Goal: Contribute content: Contribute content

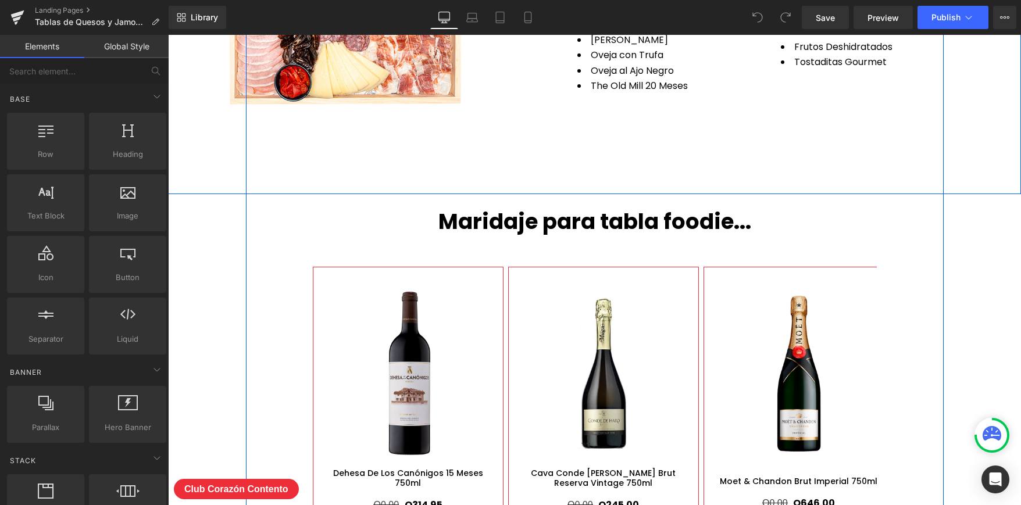
scroll to position [4590, 0]
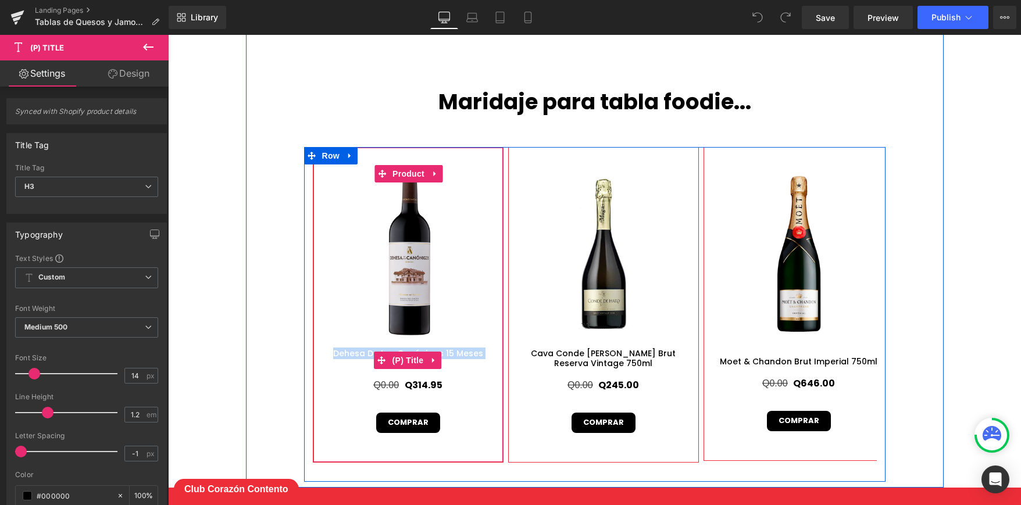
drag, startPoint x: 320, startPoint y: 362, endPoint x: 492, endPoint y: 360, distance: 172.2
click at [492, 360] on h3 "Dehesa De Los Canónigos 15 Meses 750ml" at bounding box center [408, 360] width 178 height 23
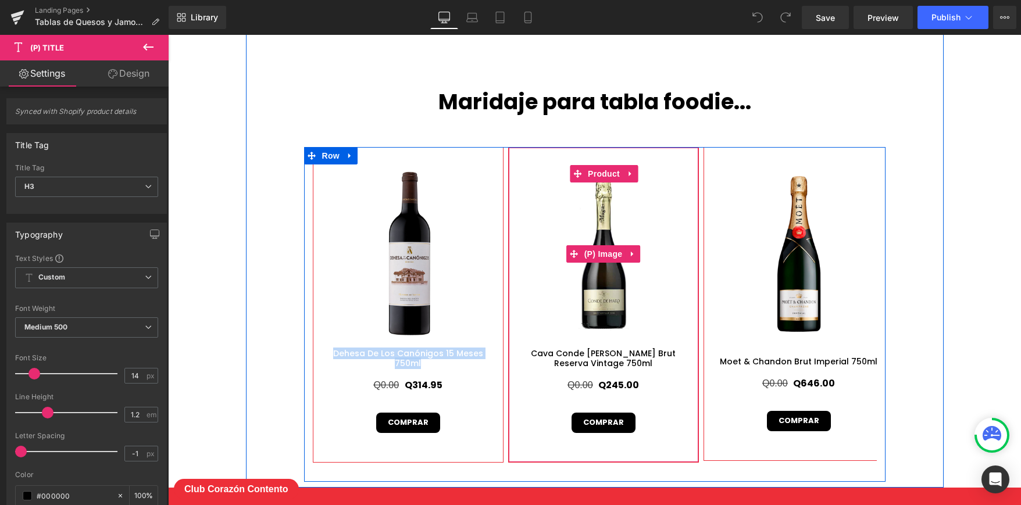
copy link "Dehesa De Los Canónigos 15 Meses 750ml"
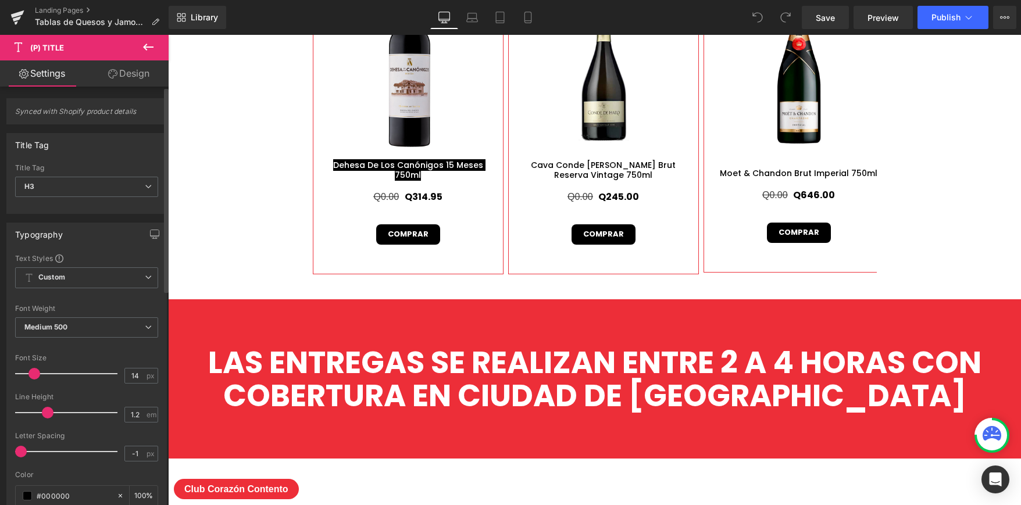
scroll to position [4798, 0]
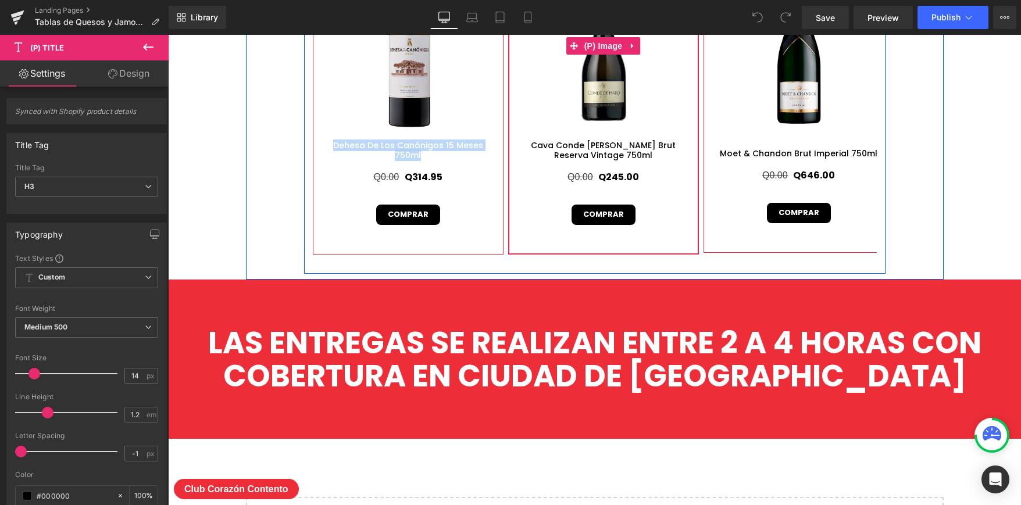
click at [612, 104] on img at bounding box center [604, 46] width 178 height 178
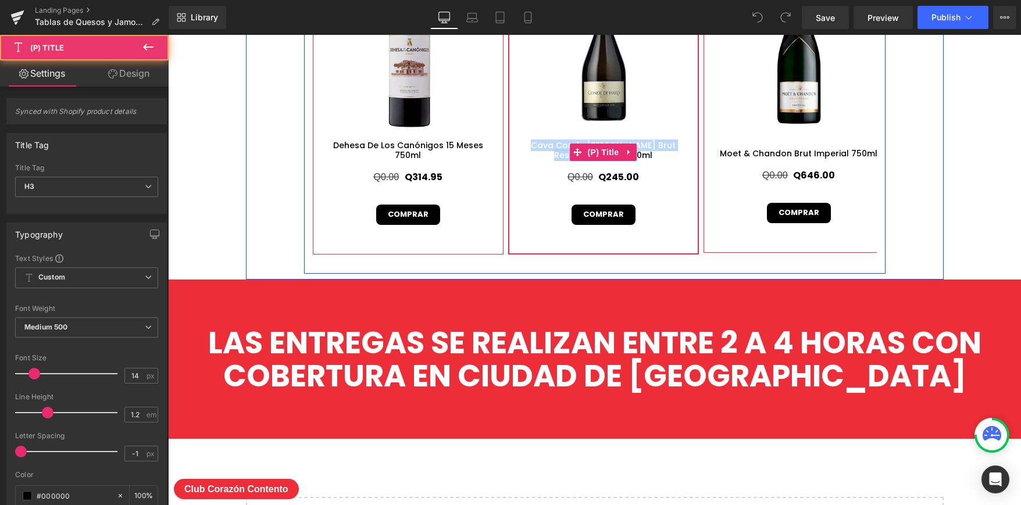
drag, startPoint x: 559, startPoint y: 156, endPoint x: 515, endPoint y: 146, distance: 45.3
click at [515, 146] on h3 "Cava Conde [PERSON_NAME] Brut Reserva Vintage 750ml" at bounding box center [604, 152] width 178 height 23
copy link "Cava Conde [PERSON_NAME] Brut Reserva Vintage 750ml"
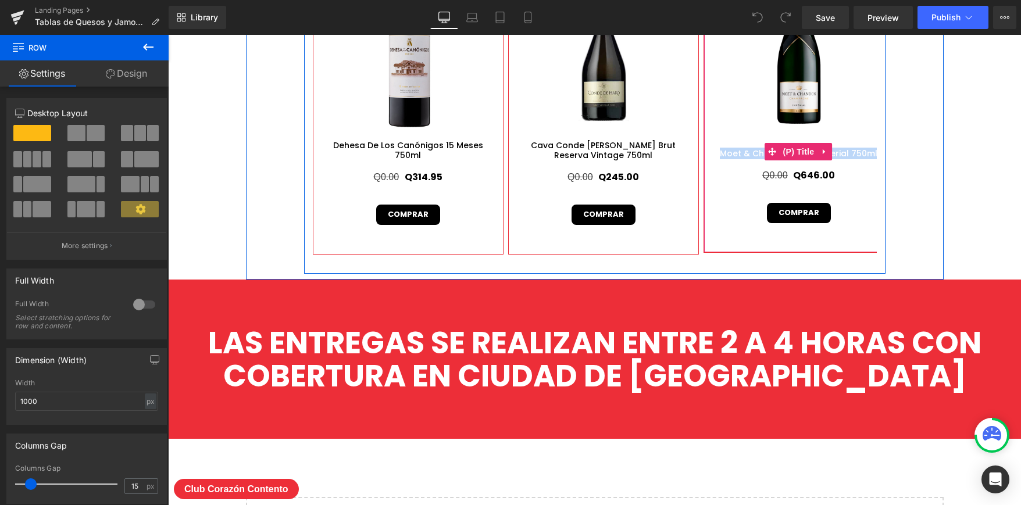
drag, startPoint x: 881, startPoint y: 148, endPoint x: 725, endPoint y: 152, distance: 155.3
click at [725, 152] on div "Sale Off (P) Image Dehesa De Los Canónigos 15 Meses 750ml (P) Title Q0.00 Q314.…" at bounding box center [595, 96] width 582 height 315
copy link "Moet & Chandon Brut Imperial 750ml"
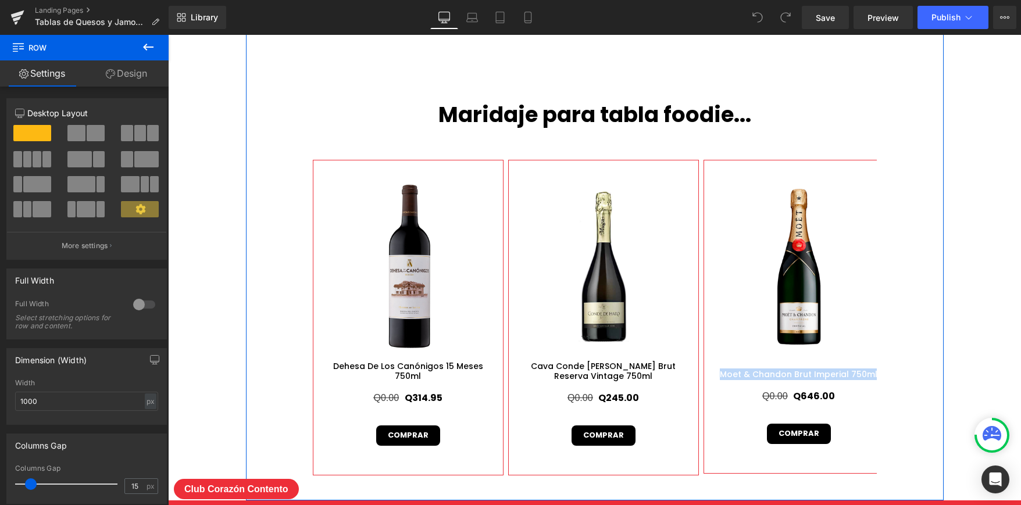
scroll to position [4533, 0]
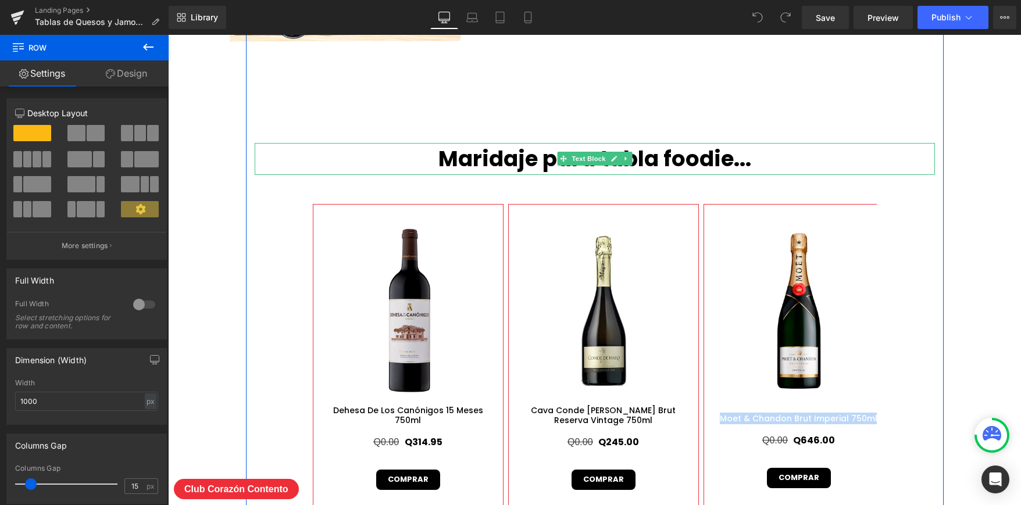
click at [679, 159] on p "Maridaje para tabla foodie..." at bounding box center [595, 159] width 681 height 33
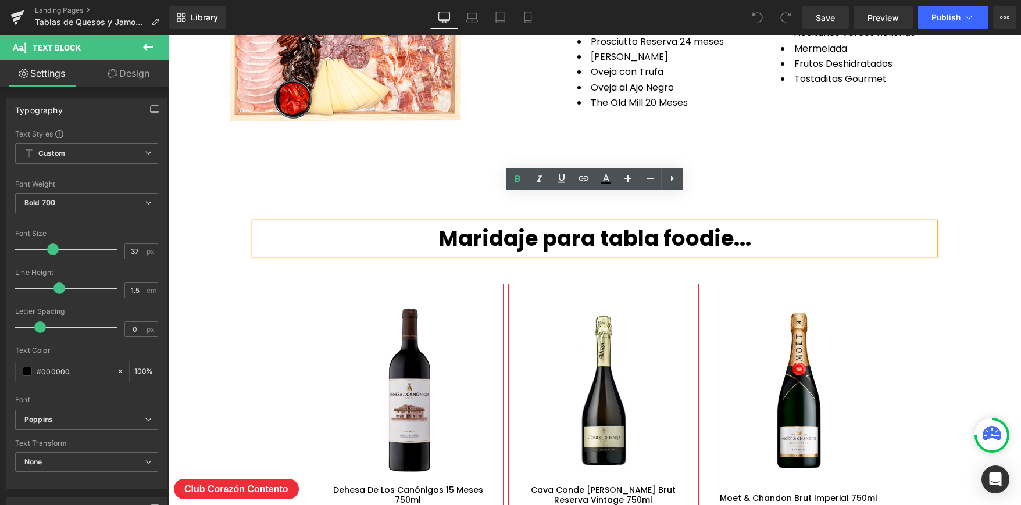
scroll to position [4444, 0]
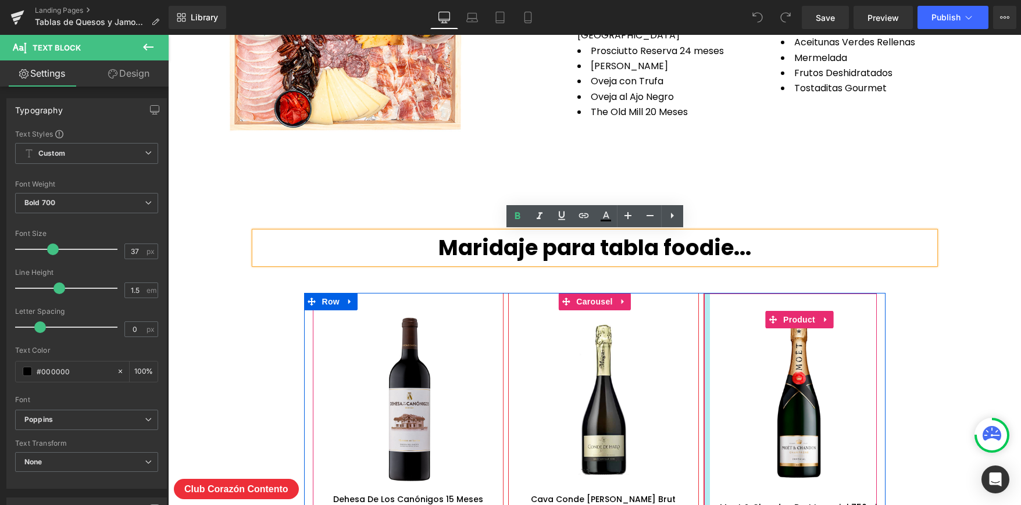
click at [706, 307] on div at bounding box center [707, 450] width 6 height 313
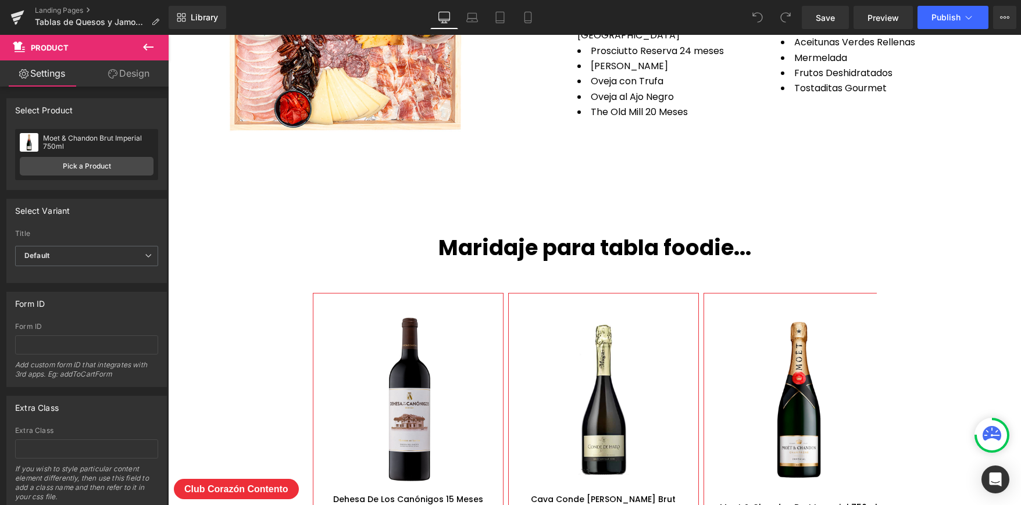
click at [154, 46] on icon at bounding box center [148, 47] width 14 height 14
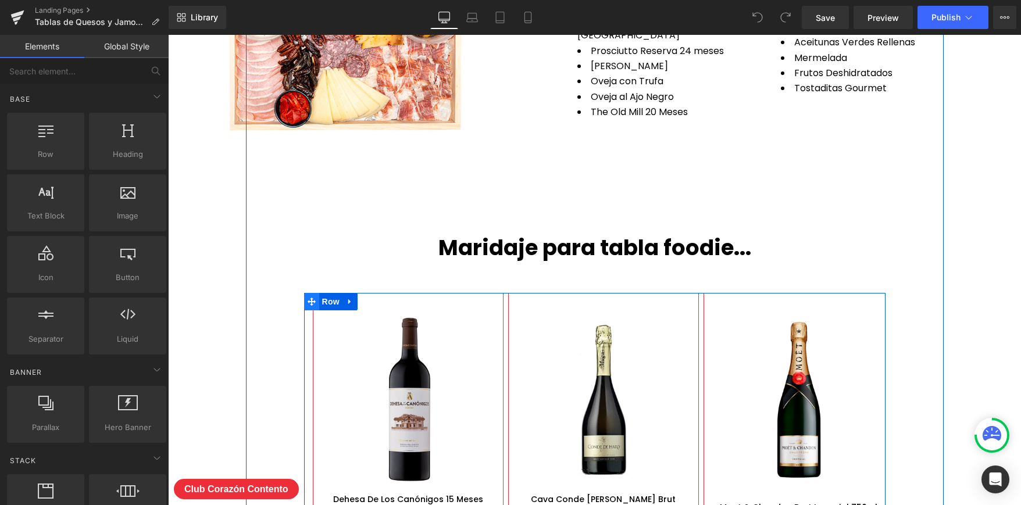
click at [309, 300] on icon at bounding box center [312, 302] width 8 height 9
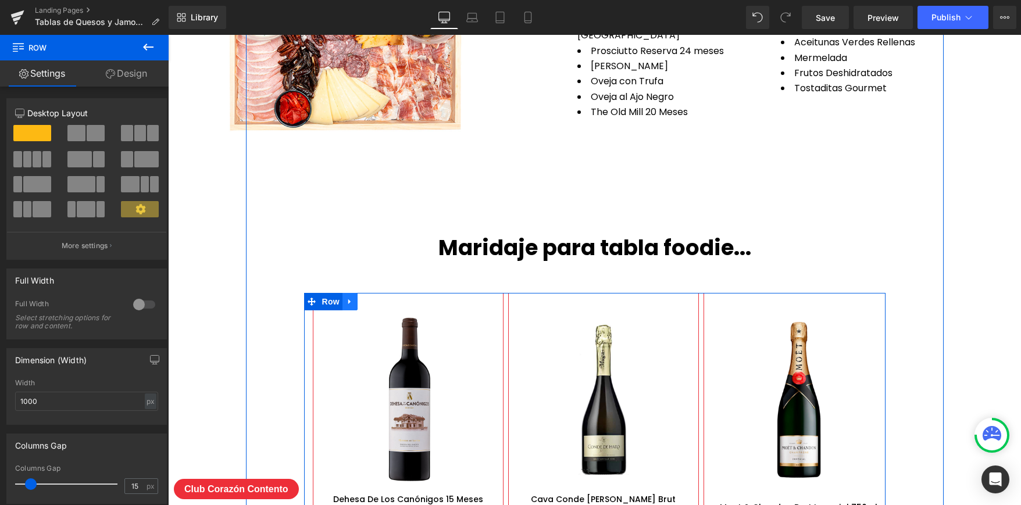
click at [353, 301] on icon at bounding box center [350, 302] width 8 height 9
click at [377, 301] on icon at bounding box center [380, 302] width 8 height 8
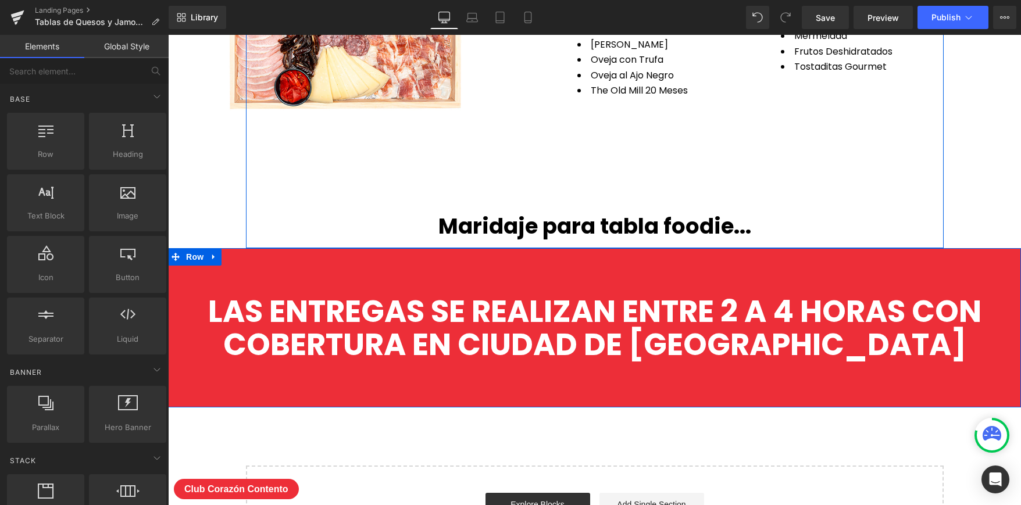
scroll to position [4420, 0]
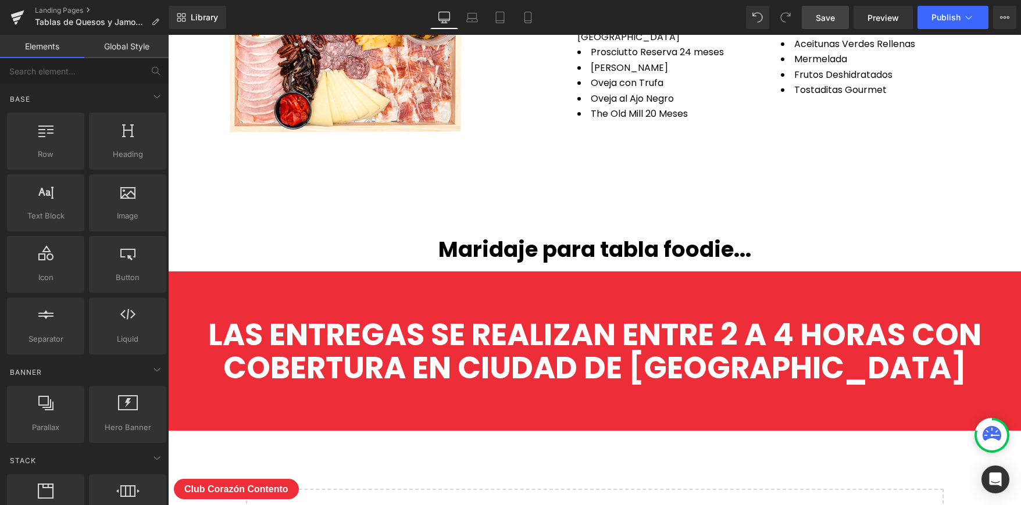
click at [834, 16] on span "Save" at bounding box center [825, 18] width 19 height 12
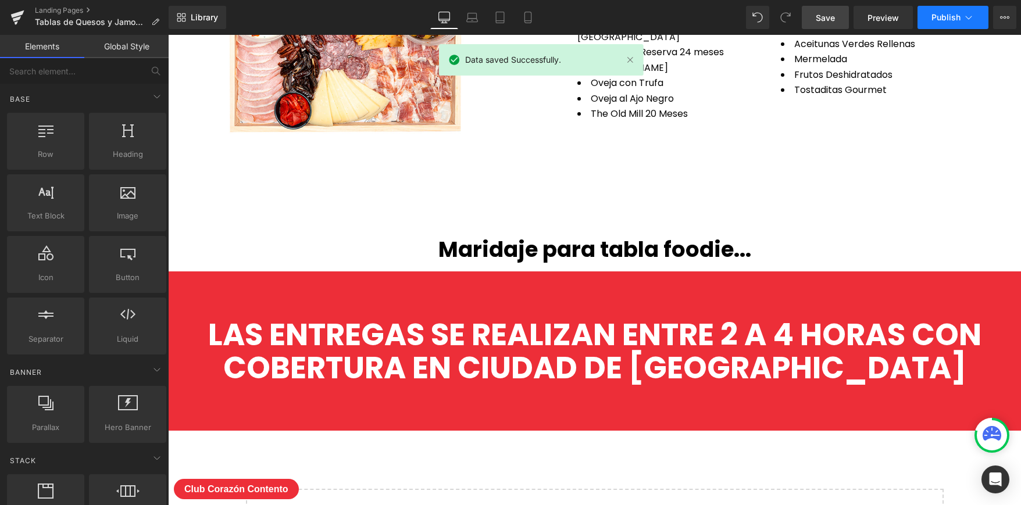
click at [971, 16] on icon at bounding box center [969, 17] width 6 height 3
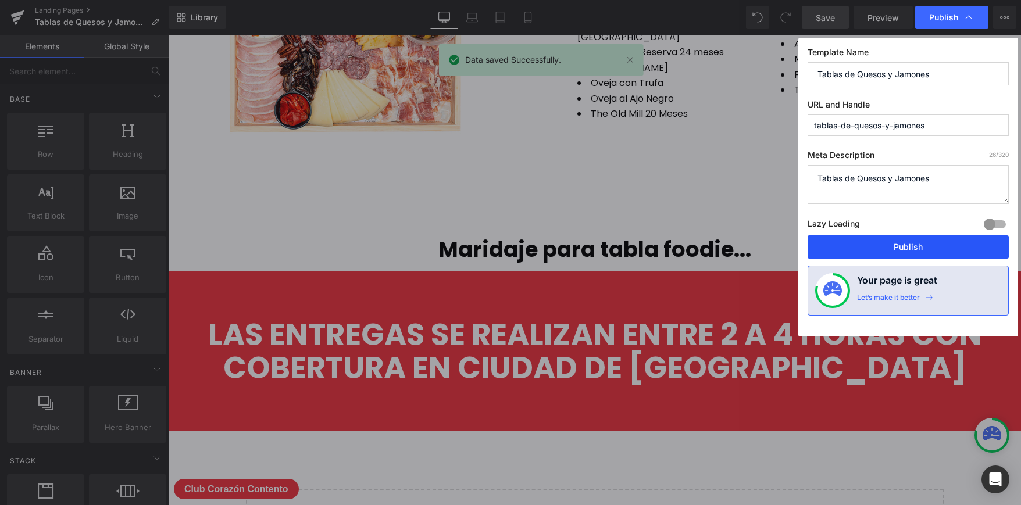
click at [878, 237] on button "Publish" at bounding box center [908, 247] width 201 height 23
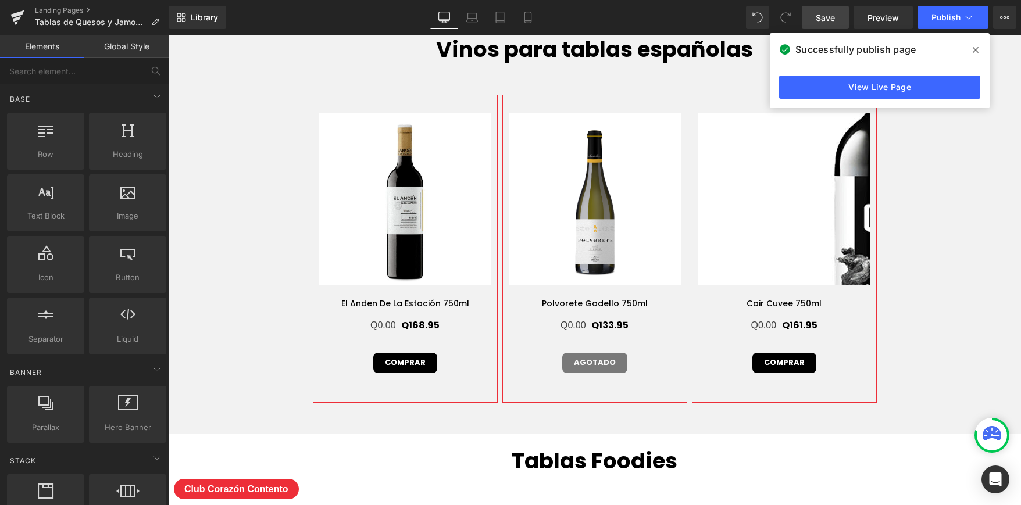
scroll to position [3692, 0]
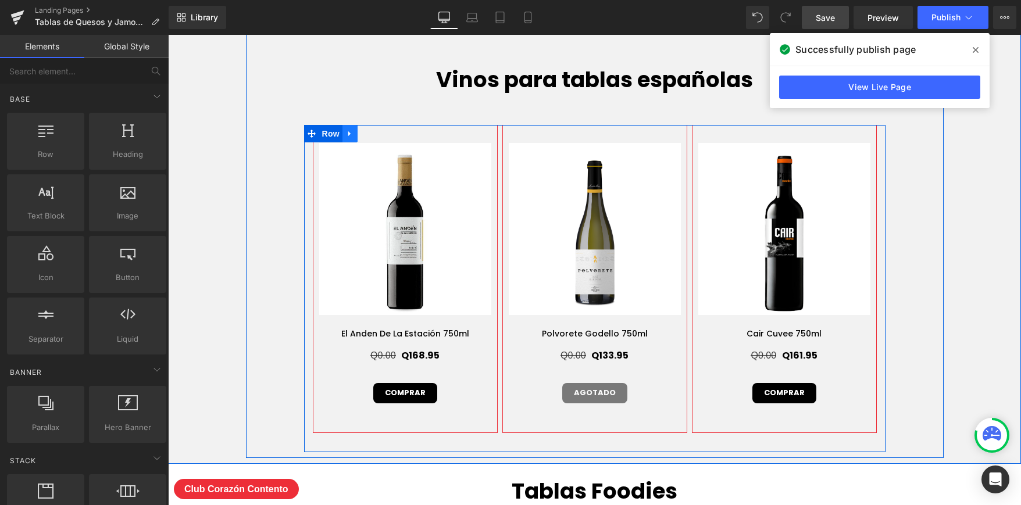
click at [350, 131] on icon at bounding box center [349, 133] width 2 height 5
click at [365, 132] on icon at bounding box center [365, 134] width 8 height 8
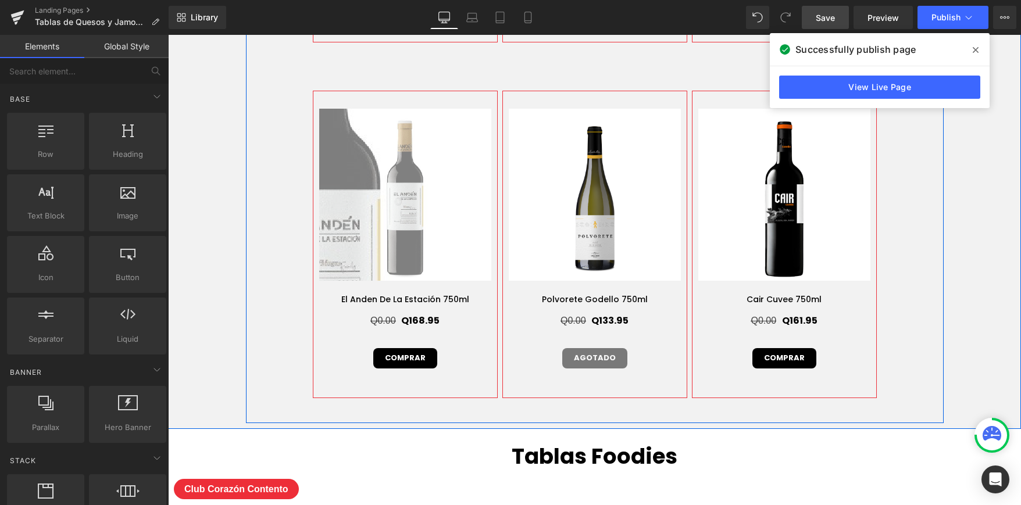
scroll to position [4090, 0]
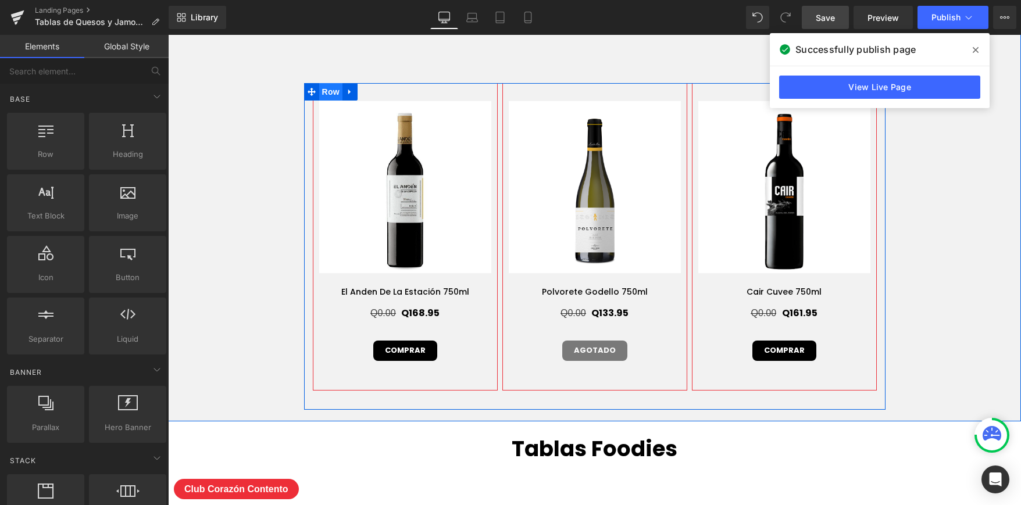
click at [338, 89] on span "Row" at bounding box center [330, 91] width 23 height 17
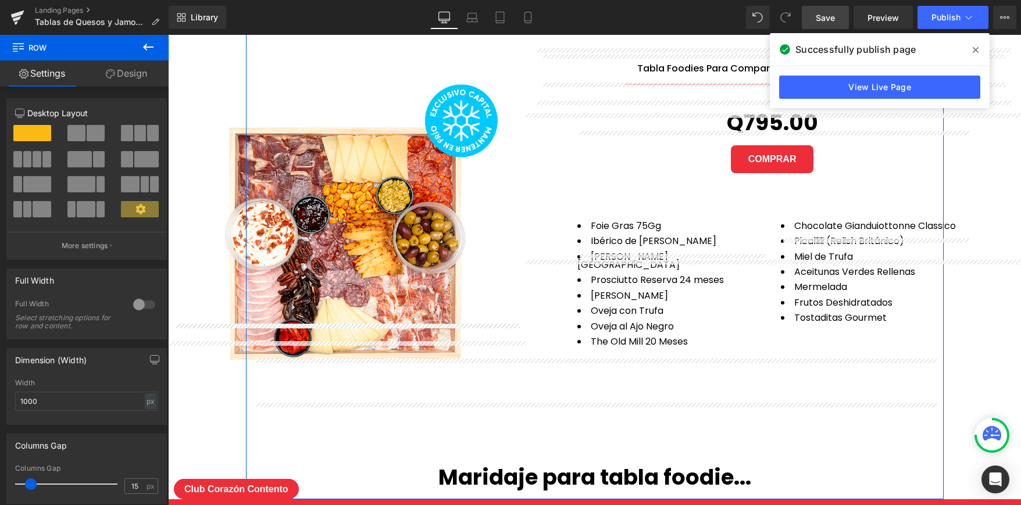
scroll to position [4340, 0]
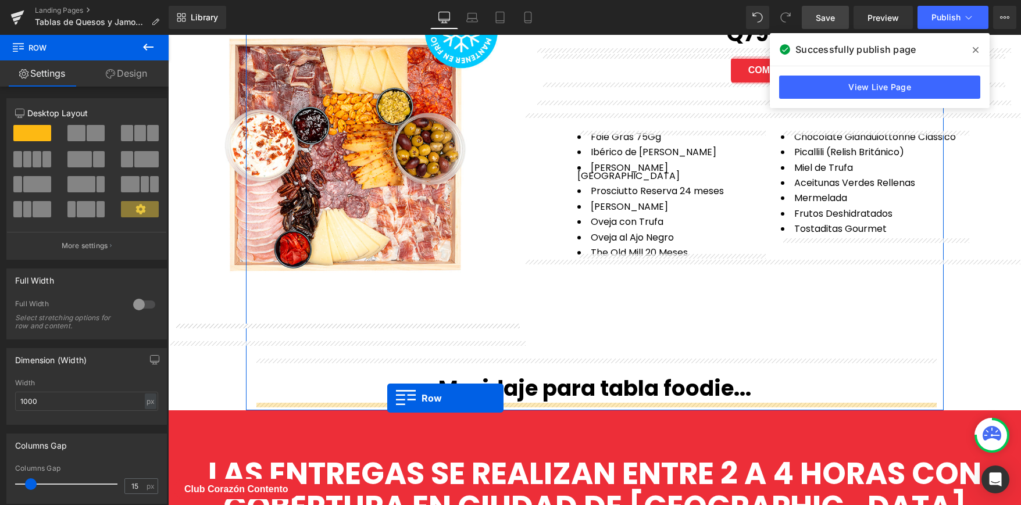
drag, startPoint x: 311, startPoint y: 90, endPoint x: 387, endPoint y: 398, distance: 317.5
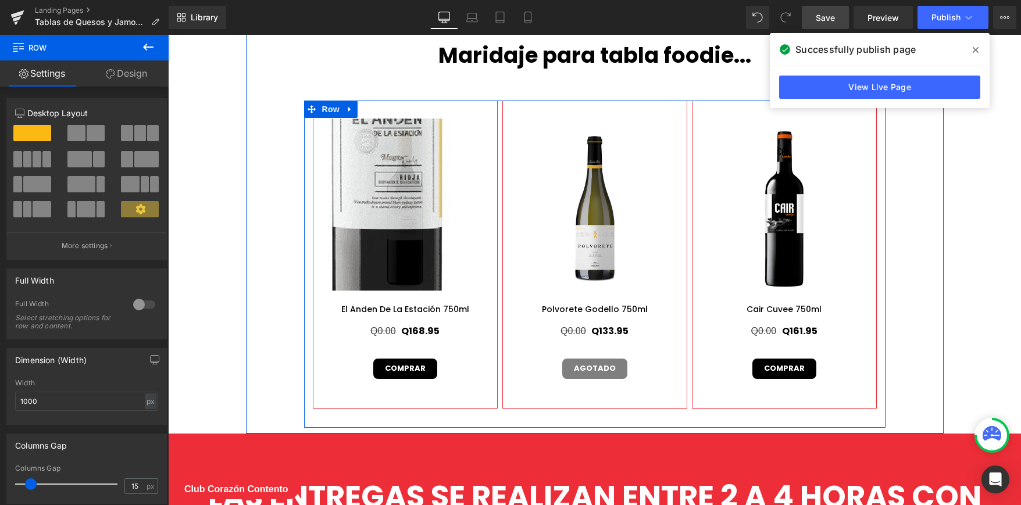
scroll to position [4638, 0]
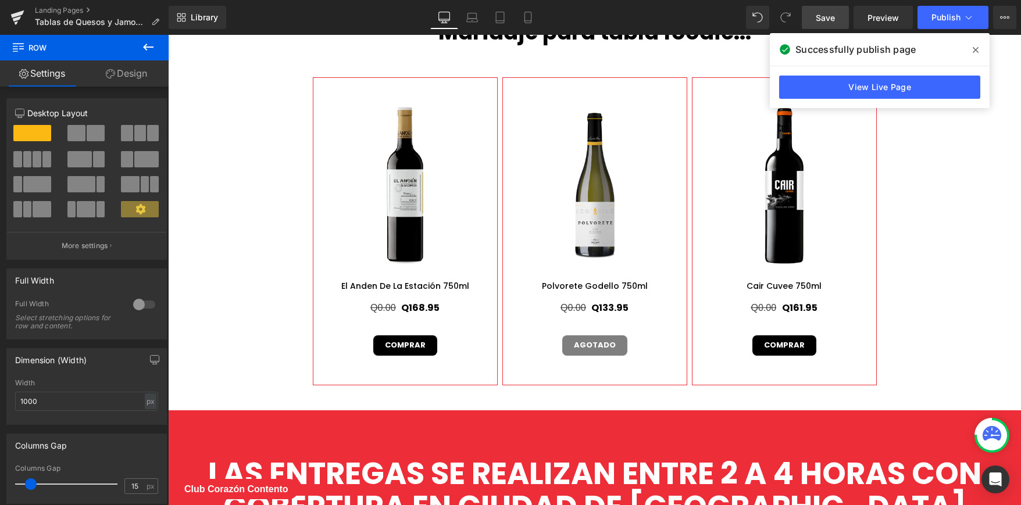
click at [827, 15] on span "Save" at bounding box center [825, 18] width 19 height 12
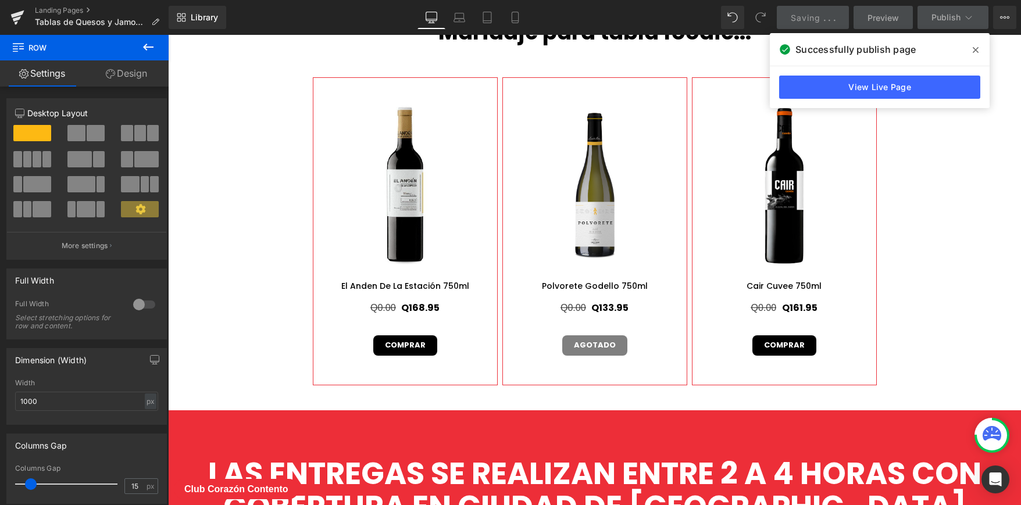
click at [979, 47] on span at bounding box center [976, 50] width 19 height 19
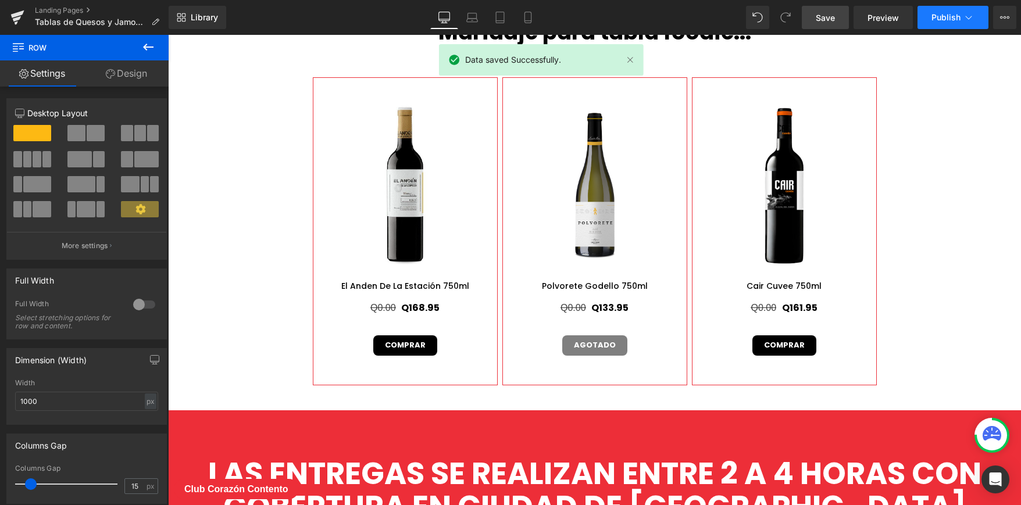
click at [967, 16] on icon at bounding box center [969, 18] width 12 height 12
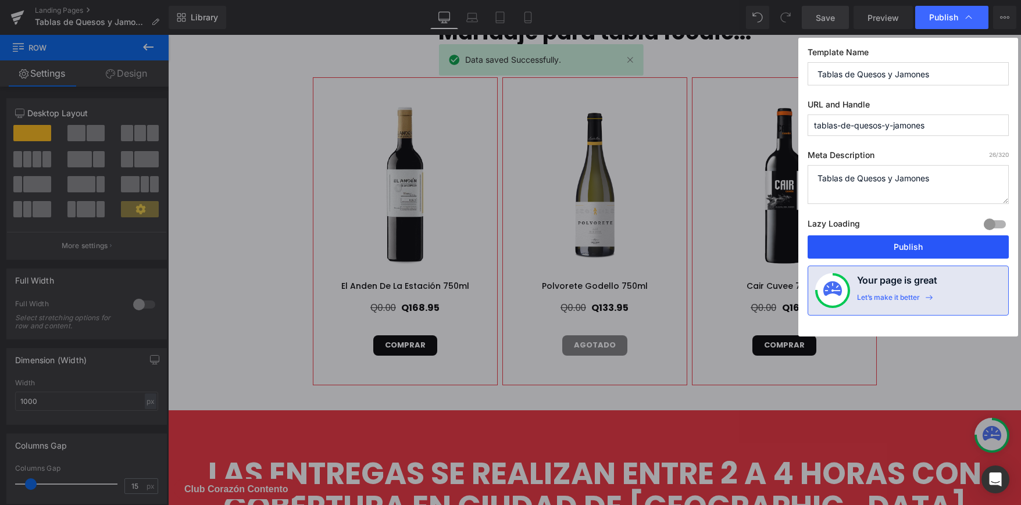
drag, startPoint x: 906, startPoint y: 250, endPoint x: 757, endPoint y: 148, distance: 180.0
click at [906, 250] on button "Publish" at bounding box center [908, 247] width 201 height 23
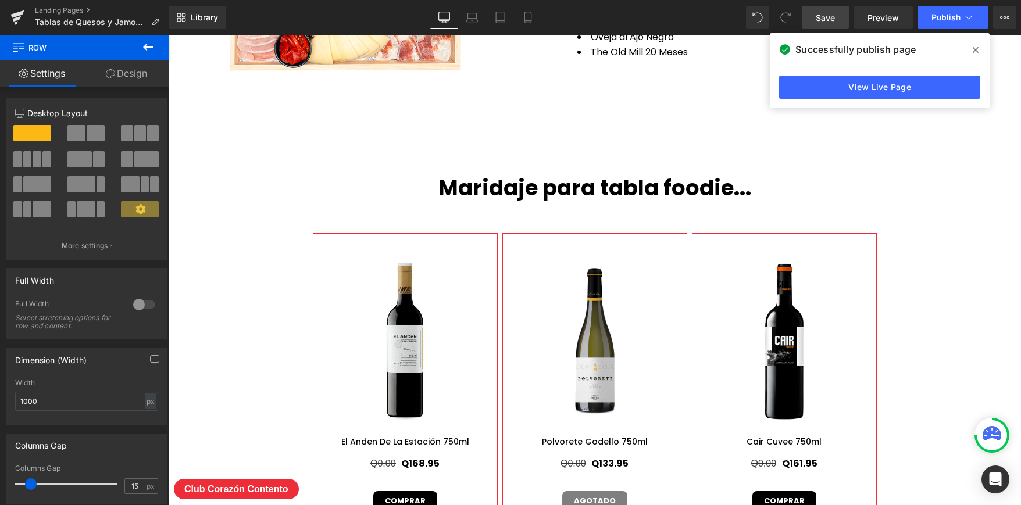
scroll to position [4686, 0]
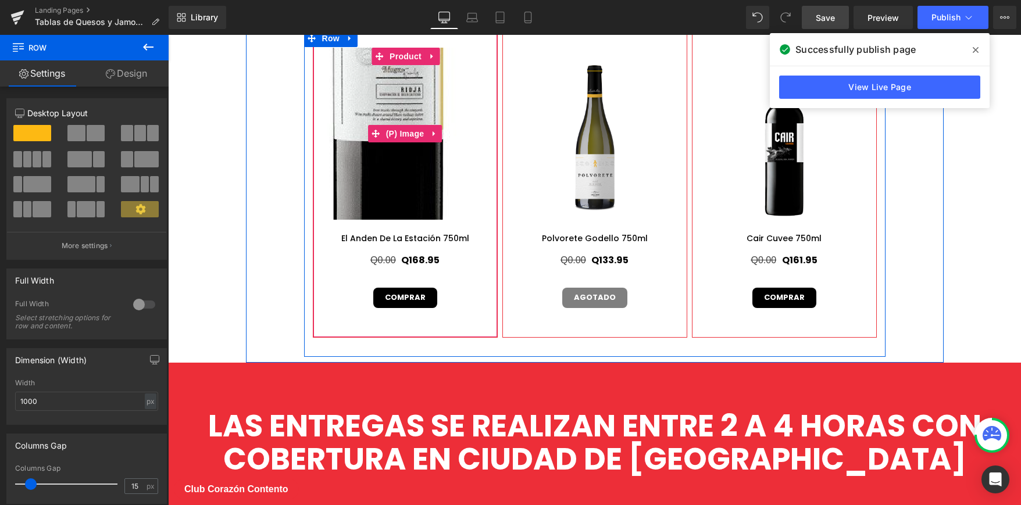
click at [413, 181] on img at bounding box center [389, 33] width 524 height 524
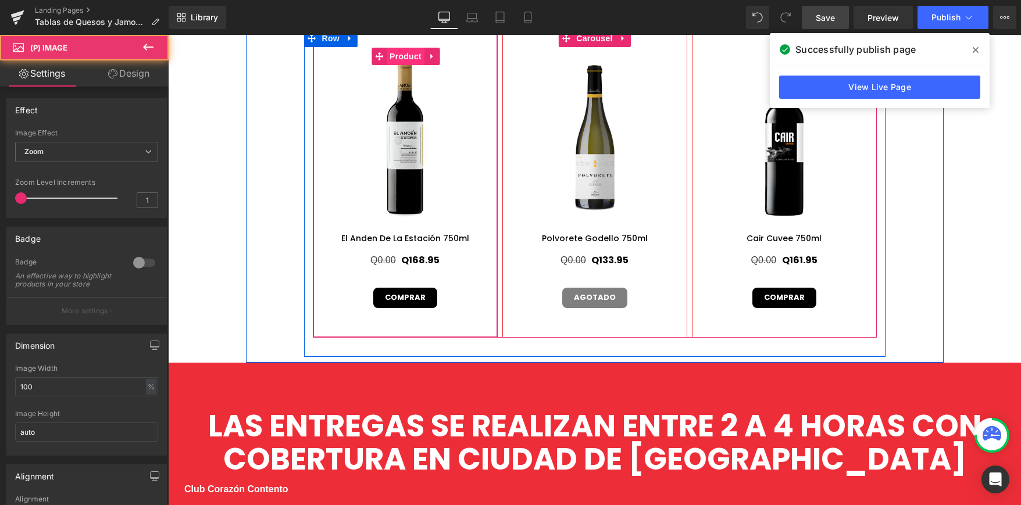
click at [407, 53] on span "Product" at bounding box center [406, 56] width 38 height 17
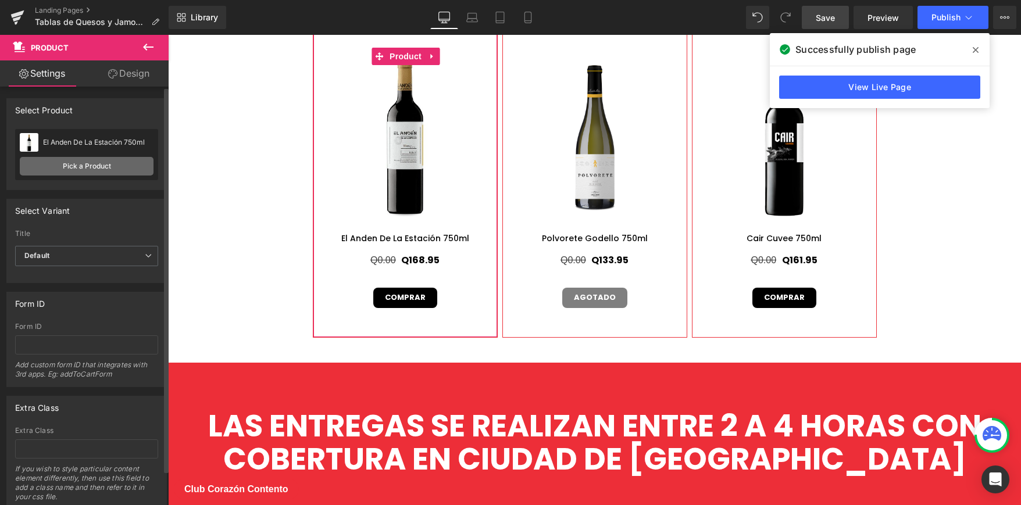
click at [111, 165] on link "Pick a Product" at bounding box center [87, 166] width 134 height 19
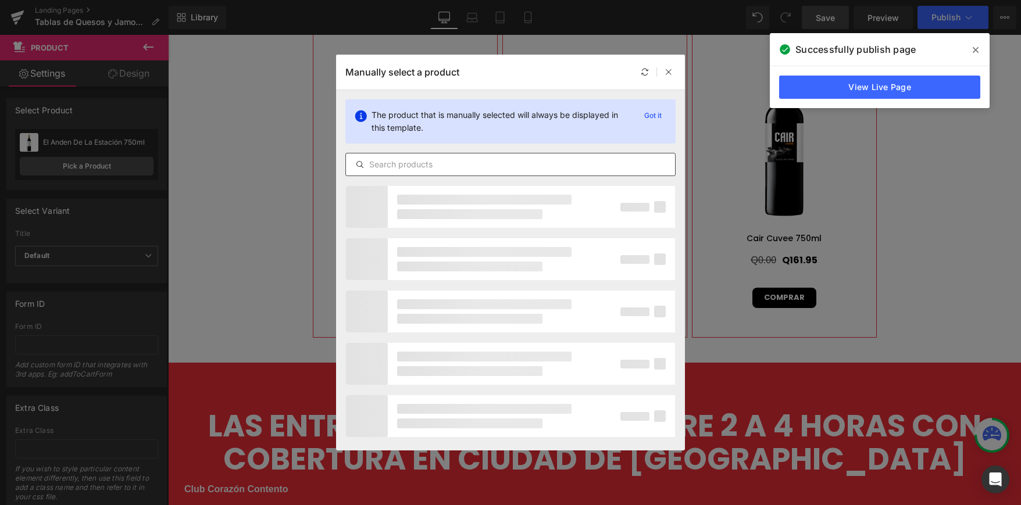
click at [485, 163] on input "text" at bounding box center [510, 165] width 329 height 14
paste input "Dehesa De Los Canónigos 15 Meses 750ml"
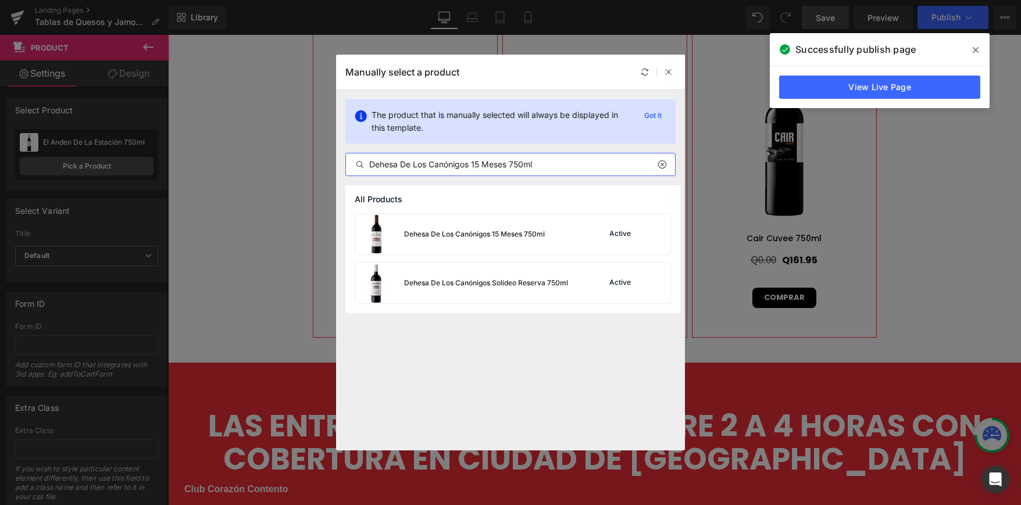
type input "Dehesa De Los Canónigos 15 Meses 750ml"
click at [550, 219] on div "Dehesa De Los Canónigos 15 Meses 750ml Active" at bounding box center [512, 234] width 315 height 41
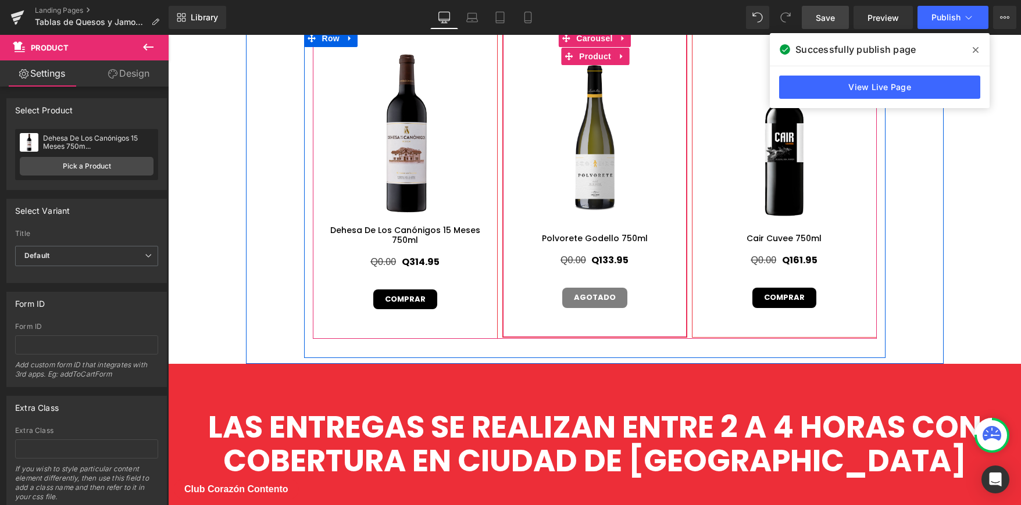
scroll to position [4676, 0]
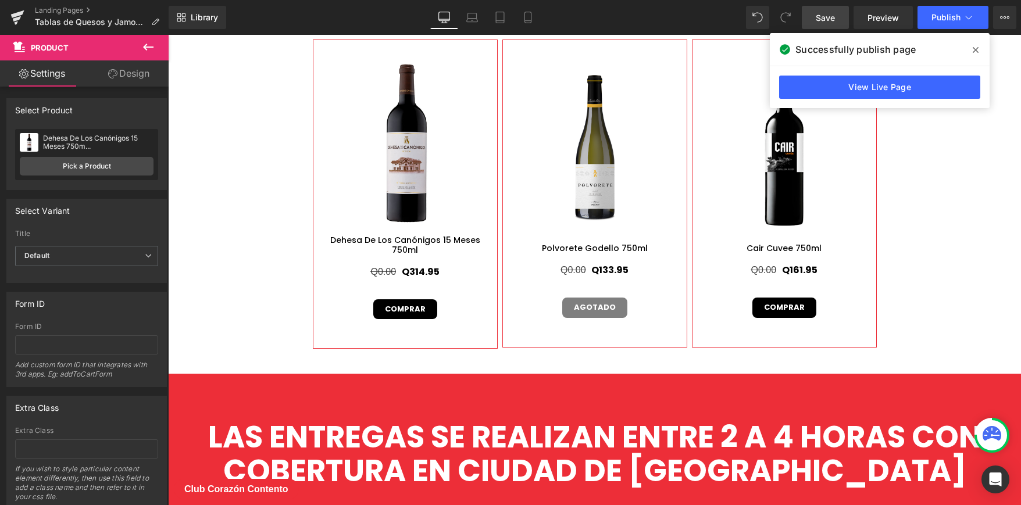
click at [818, 17] on span "Save" at bounding box center [825, 18] width 19 height 12
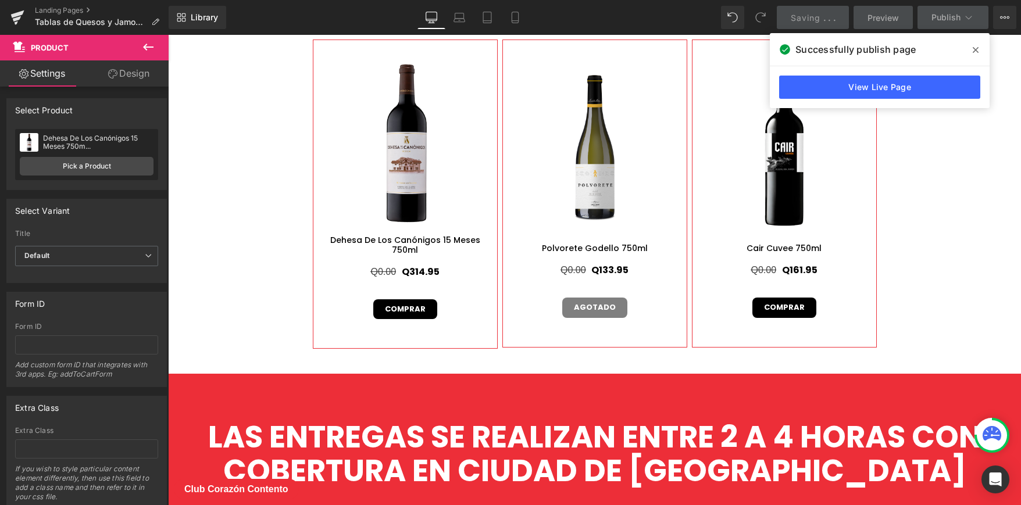
click at [977, 49] on icon at bounding box center [976, 50] width 6 height 6
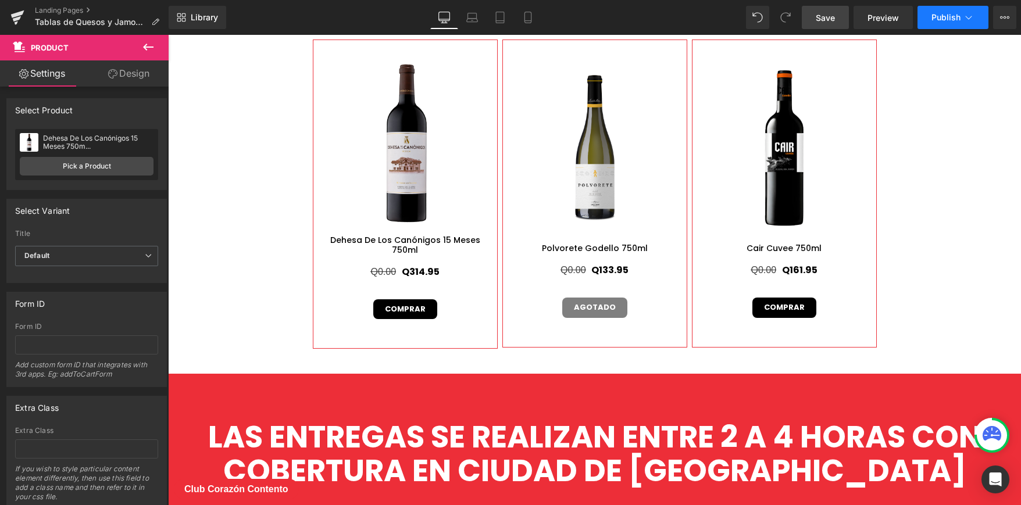
click at [955, 11] on button "Publish" at bounding box center [953, 17] width 71 height 23
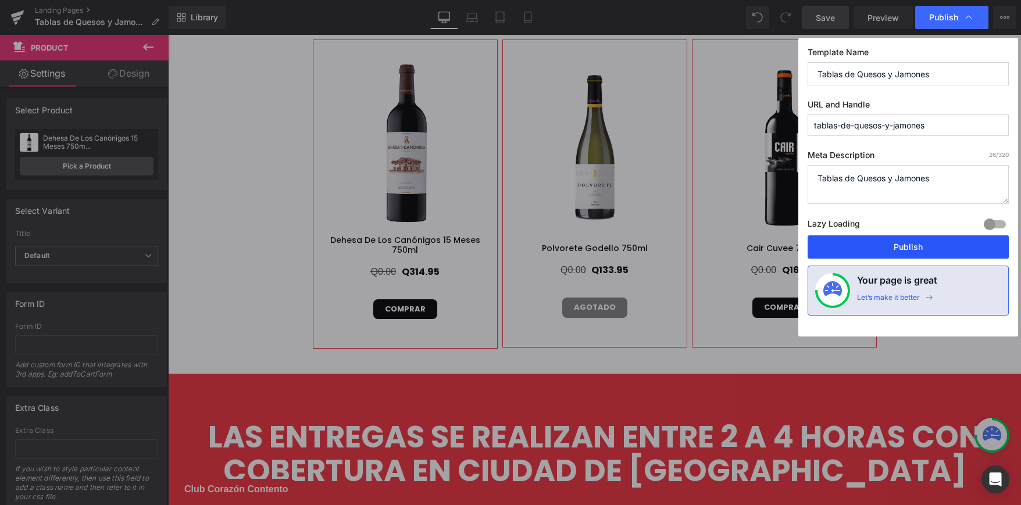
click at [904, 251] on button "Publish" at bounding box center [908, 247] width 201 height 23
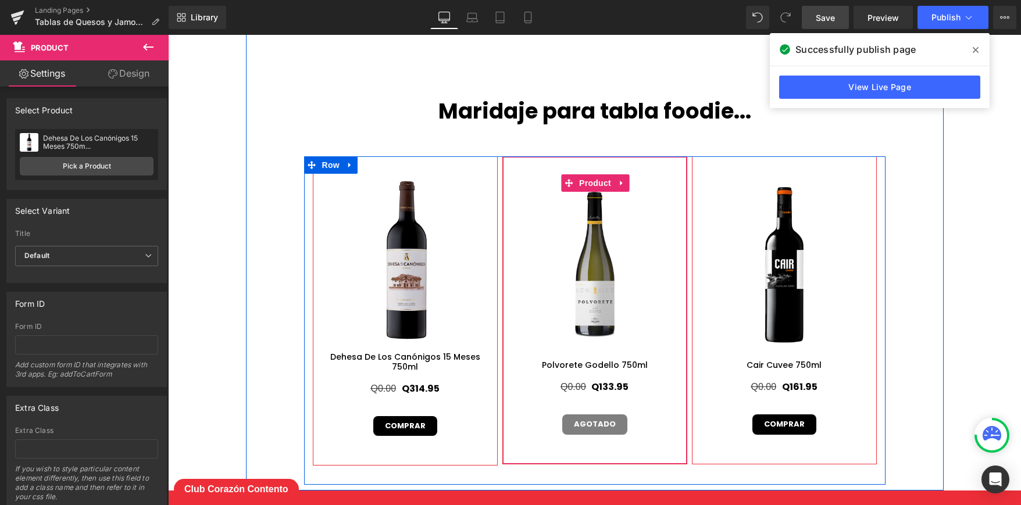
scroll to position [4552, 0]
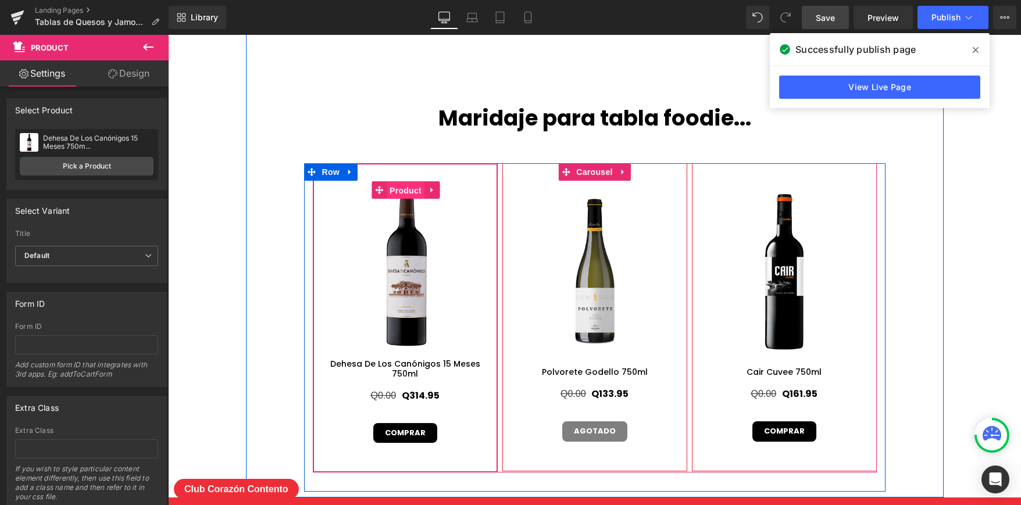
click at [398, 186] on span "Product" at bounding box center [406, 190] width 38 height 17
click at [398, 186] on span "Product" at bounding box center [406, 189] width 38 height 17
click at [398, 186] on span "Product" at bounding box center [406, 190] width 38 height 17
click at [398, 186] on span "Product" at bounding box center [406, 189] width 38 height 17
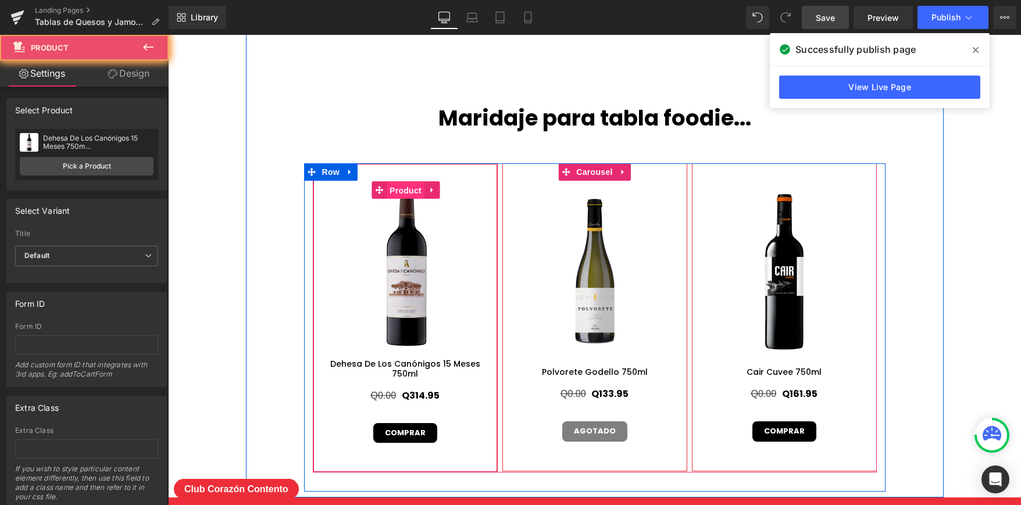
click at [398, 186] on span "Product" at bounding box center [406, 190] width 38 height 17
click at [398, 186] on span "Product" at bounding box center [406, 189] width 38 height 17
click at [398, 186] on span "Product" at bounding box center [406, 190] width 38 height 17
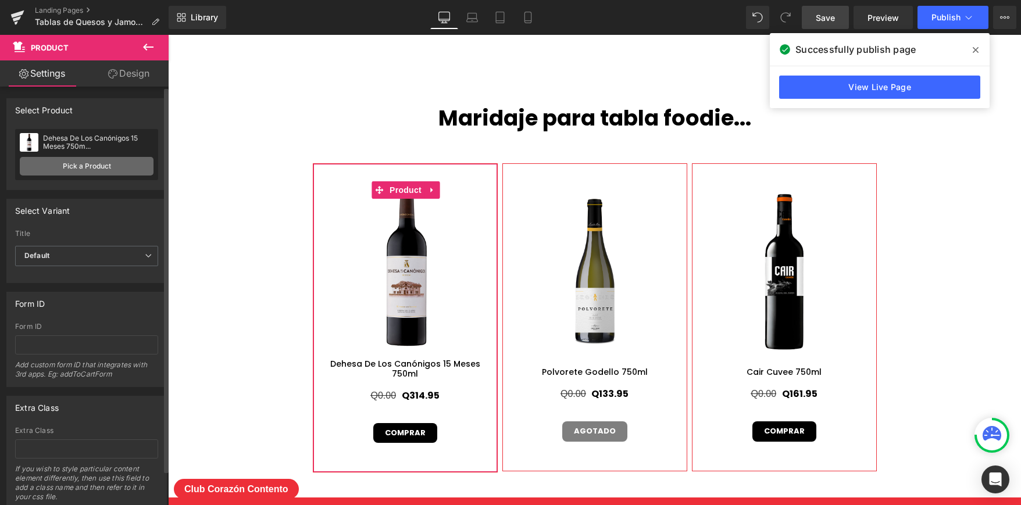
click at [76, 170] on link "Pick a Product" at bounding box center [87, 166] width 134 height 19
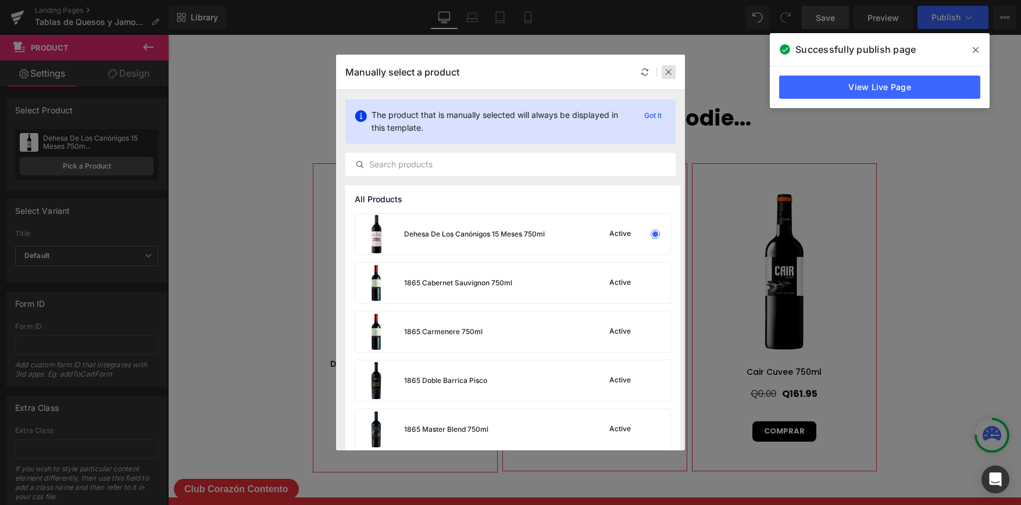
click at [670, 73] on icon at bounding box center [669, 72] width 8 height 8
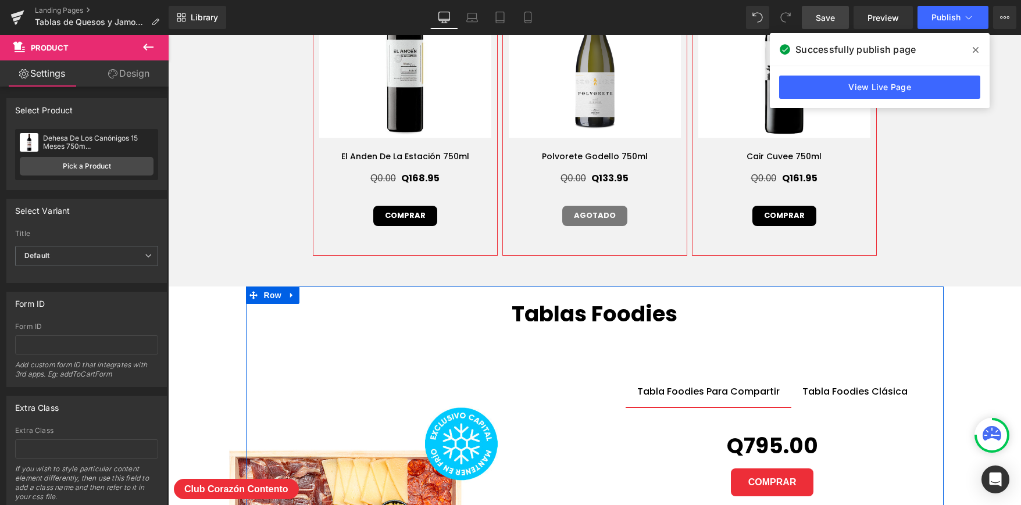
scroll to position [3839, 0]
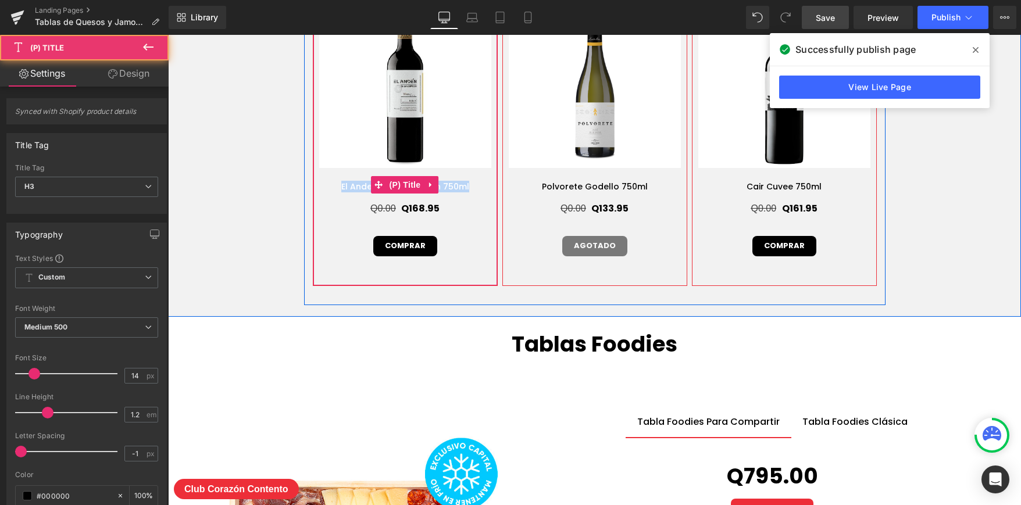
drag, startPoint x: 471, startPoint y: 183, endPoint x: 333, endPoint y: 183, distance: 137.8
click at [333, 183] on h3 "El Anden De La Estación 750ml" at bounding box center [405, 185] width 172 height 22
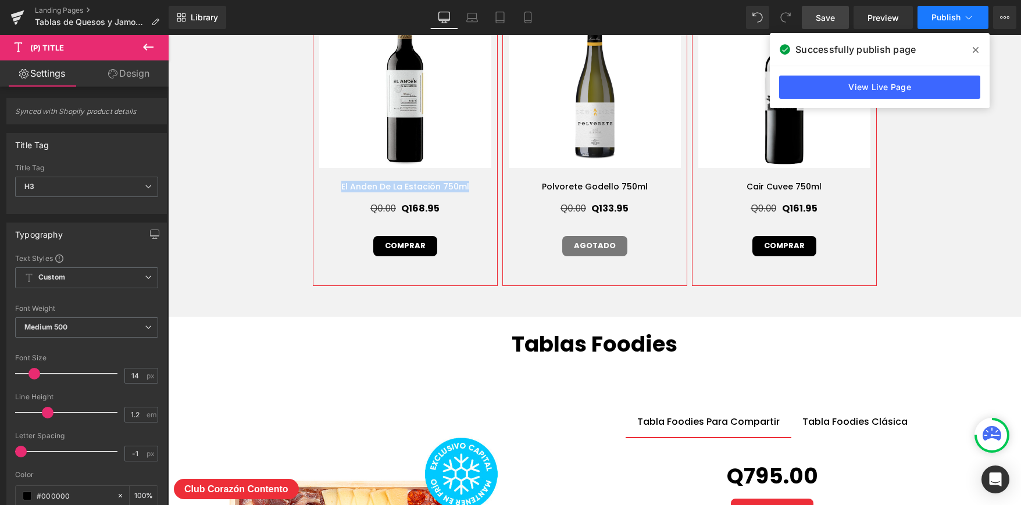
copy link "El Anden De La Estación 750ml"
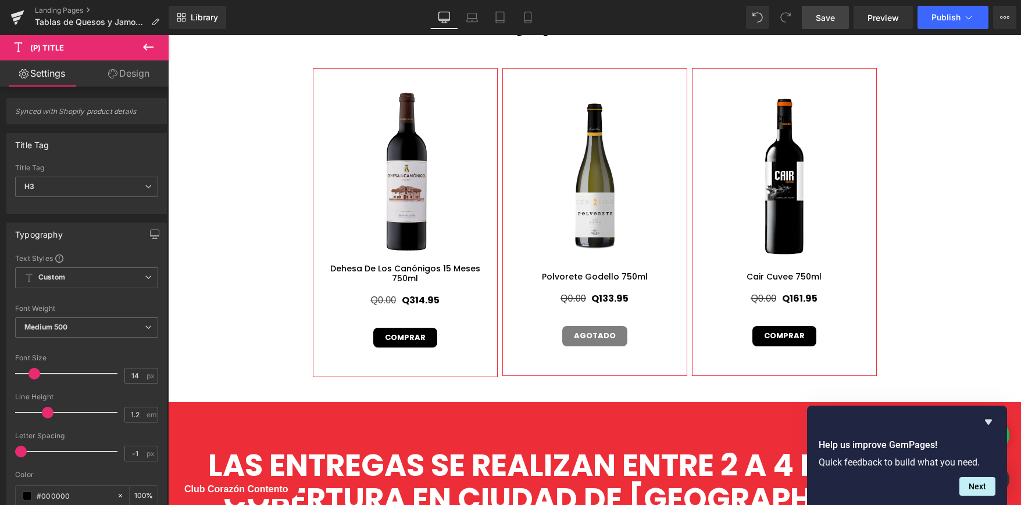
scroll to position [4561, 0]
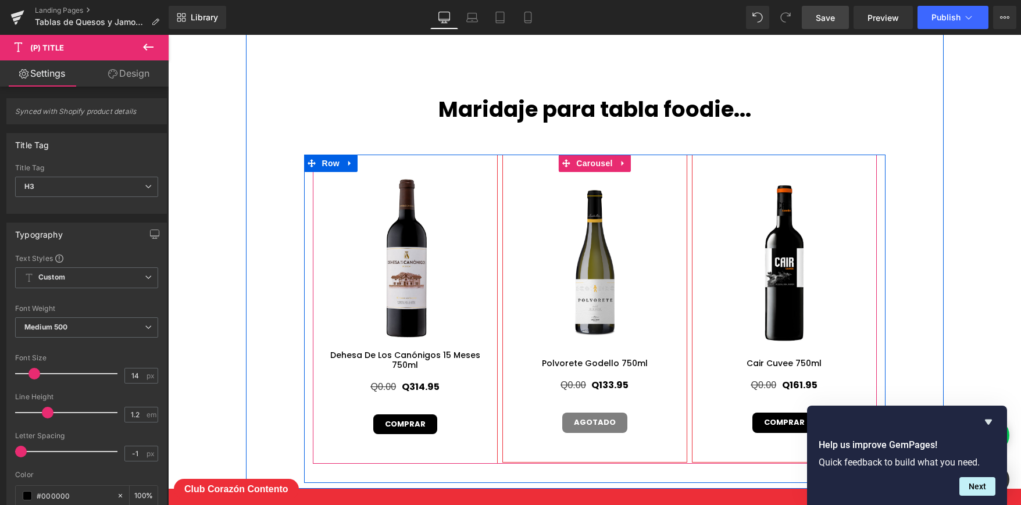
click at [688, 168] on div "Sale Off (P) Image Dehesa De Los Canónigos 15 Meses 750ml (P) Title Q0.00 Q314.…" at bounding box center [597, 309] width 569 height 309
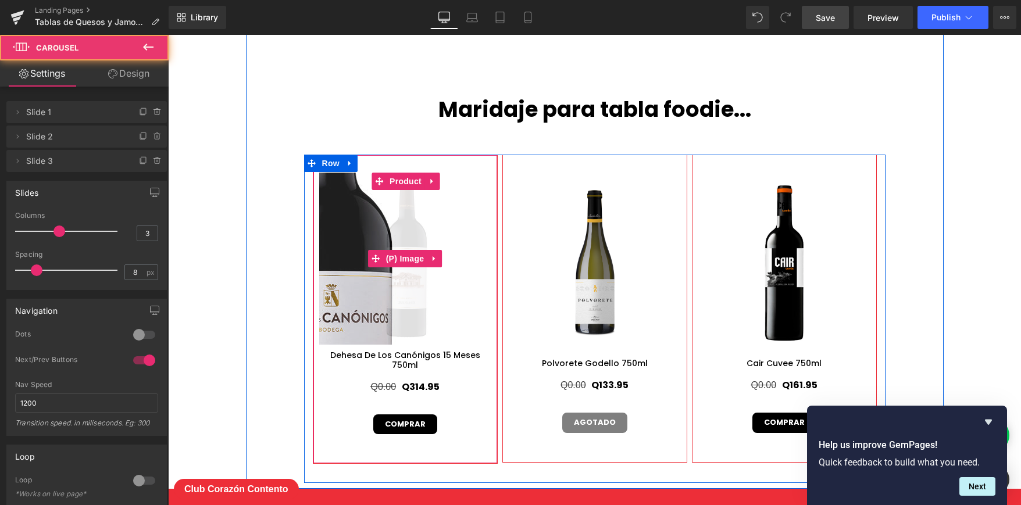
click at [443, 234] on img at bounding box center [327, 306] width 523 height 523
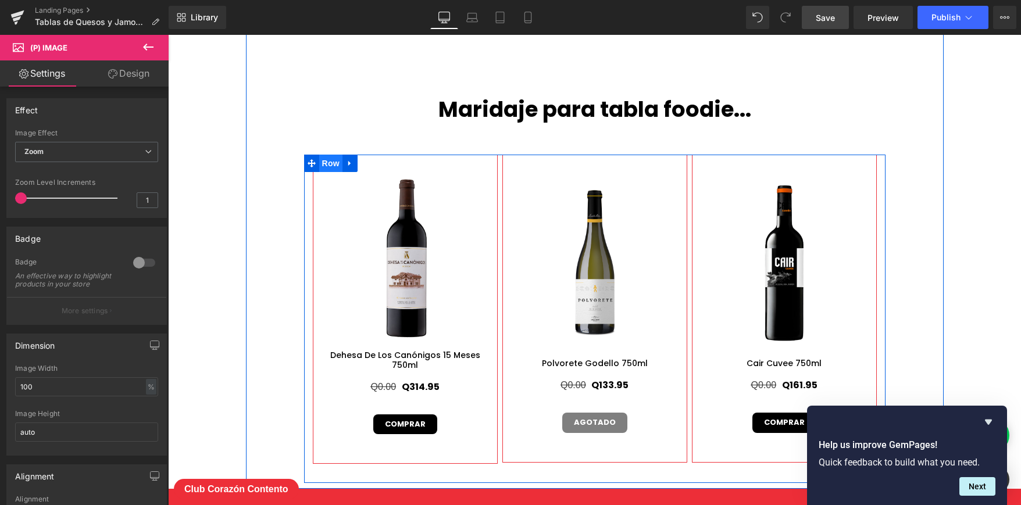
click at [329, 160] on span "Row" at bounding box center [330, 163] width 23 height 17
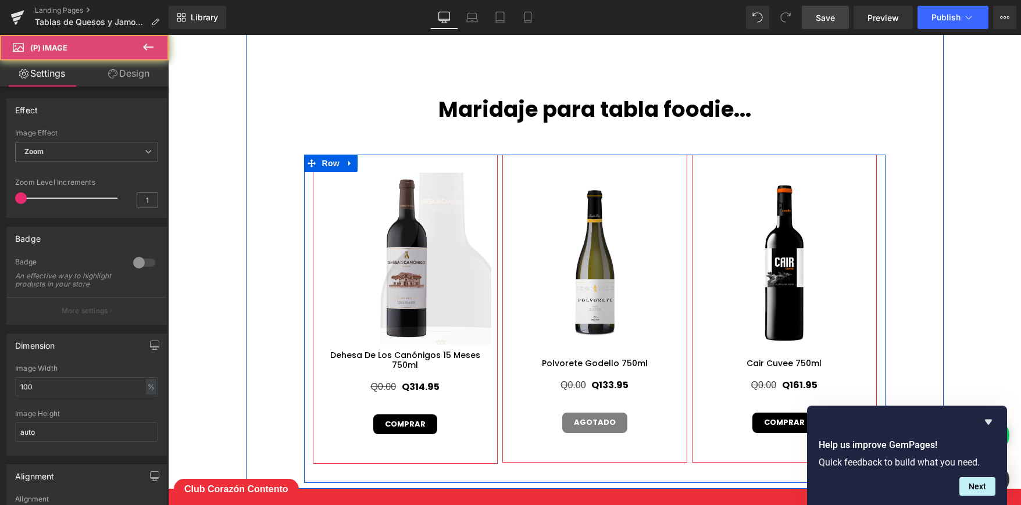
click at [408, 208] on img at bounding box center [436, 362] width 523 height 523
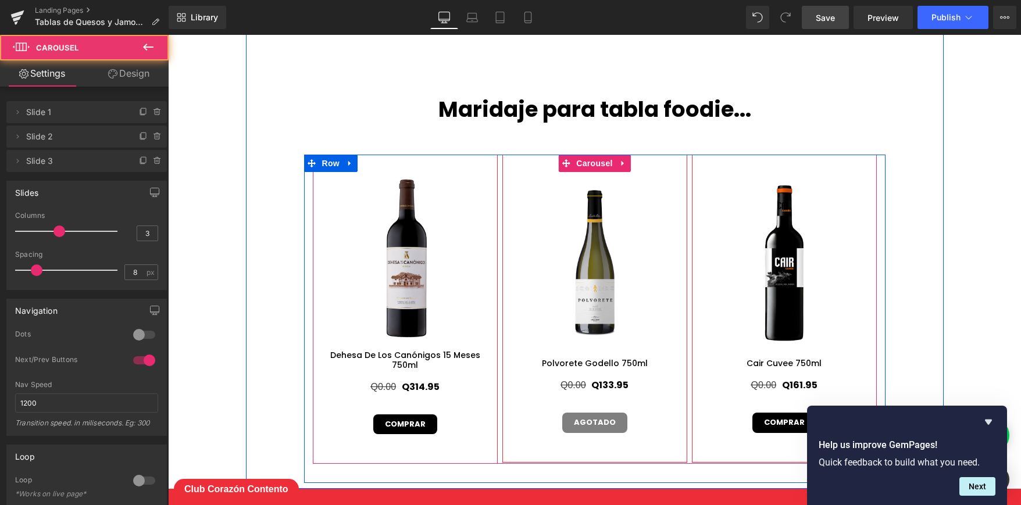
click at [501, 179] on div "Sale Off (P) Image Dehesa De Los Canónigos 15 Meses 750ml (P) Title Q0.00 Q314.…" at bounding box center [597, 309] width 569 height 309
click at [585, 163] on span "Carousel" at bounding box center [594, 163] width 42 height 17
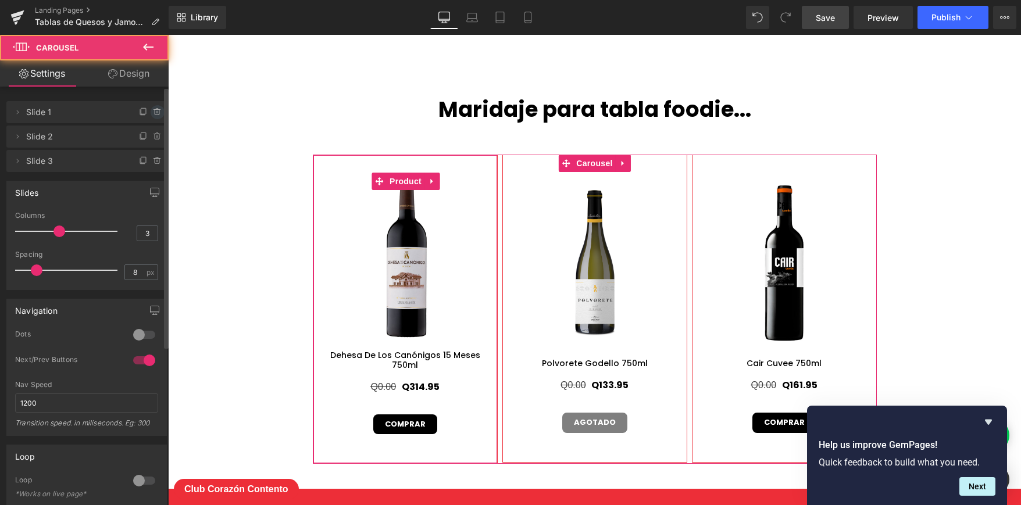
click at [156, 109] on icon at bounding box center [157, 112] width 9 height 9
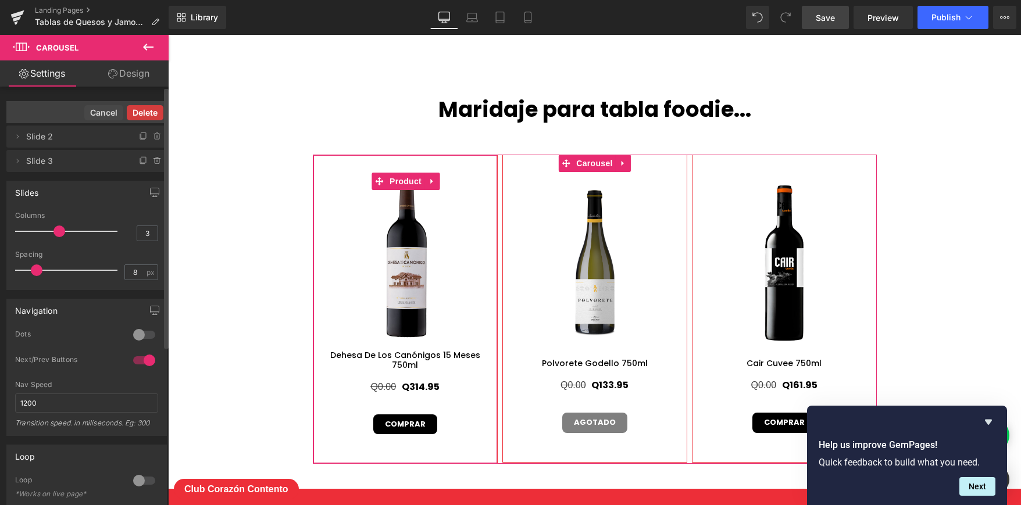
click at [154, 112] on button "Delete" at bounding box center [145, 112] width 37 height 15
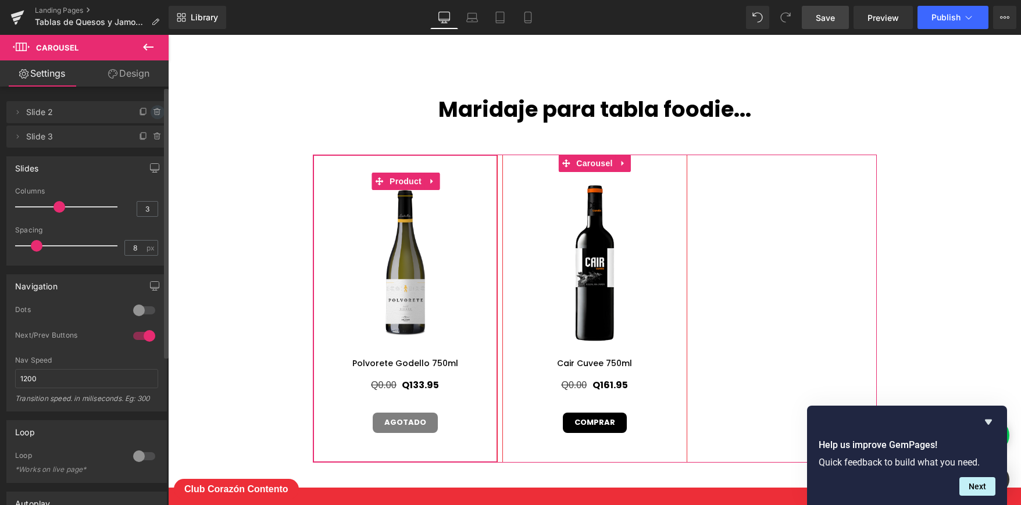
click at [153, 111] on icon at bounding box center [157, 112] width 9 height 9
click at [152, 112] on button "Delete" at bounding box center [145, 112] width 37 height 15
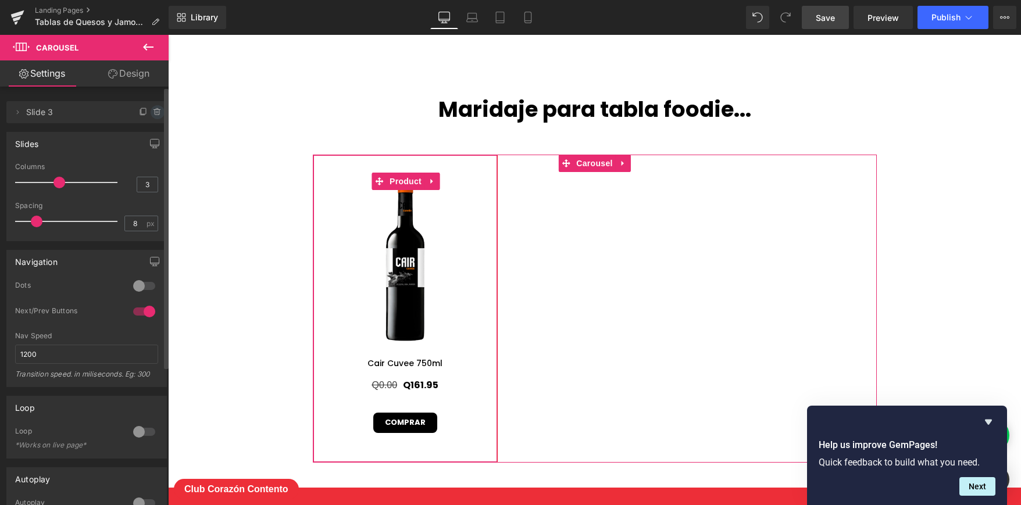
click at [155, 115] on icon at bounding box center [157, 112] width 5 height 5
click at [149, 114] on button "Delete" at bounding box center [145, 112] width 37 height 15
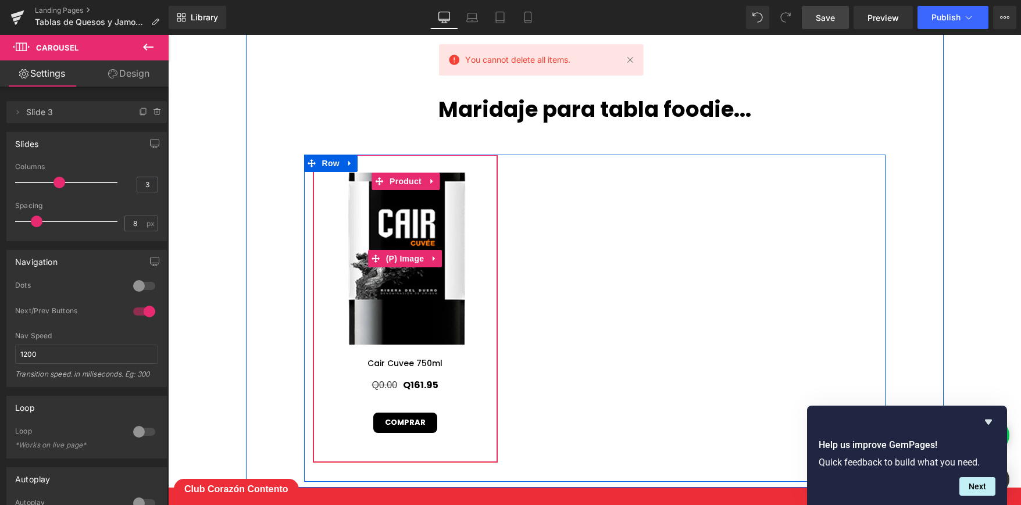
click at [404, 280] on img at bounding box center [406, 212] width 523 height 523
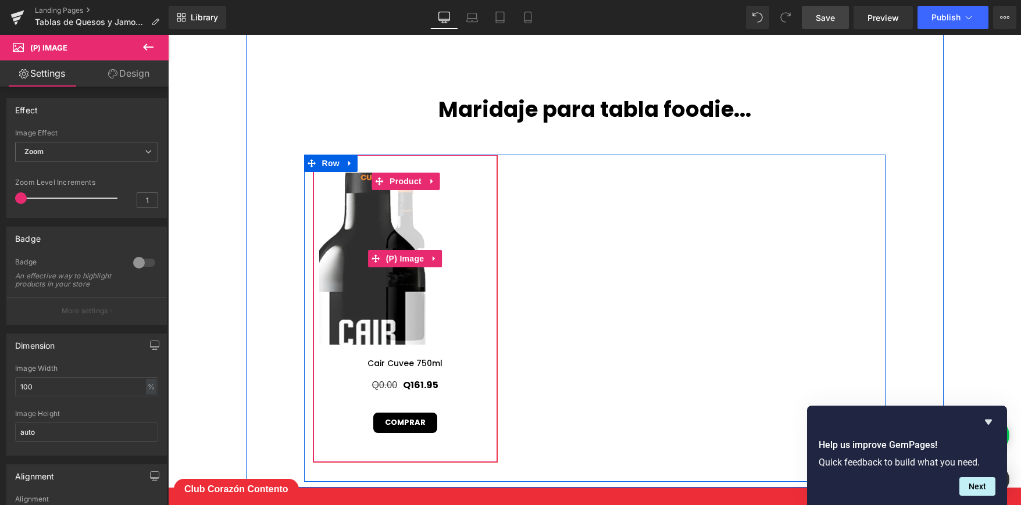
click at [423, 226] on img at bounding box center [367, 323] width 523 height 523
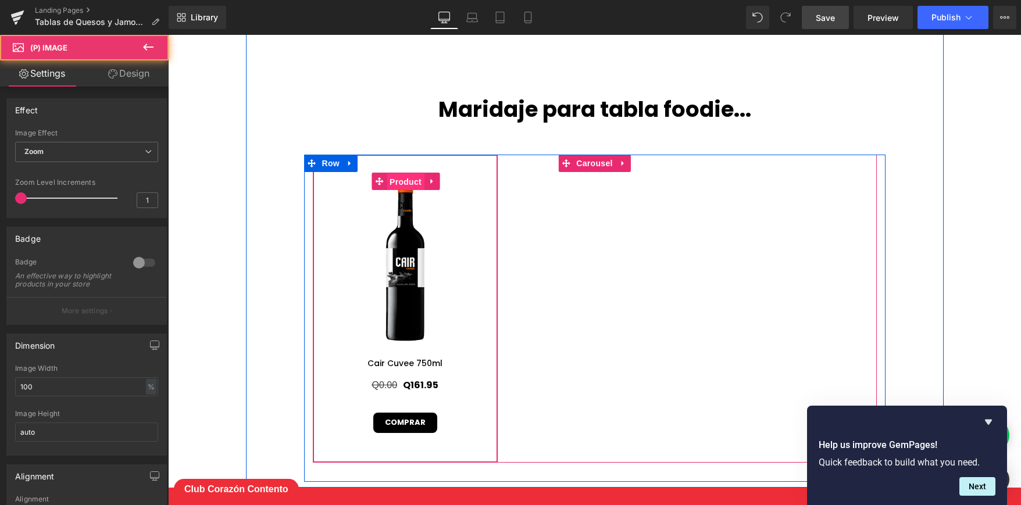
click at [401, 179] on span "Product" at bounding box center [406, 181] width 38 height 17
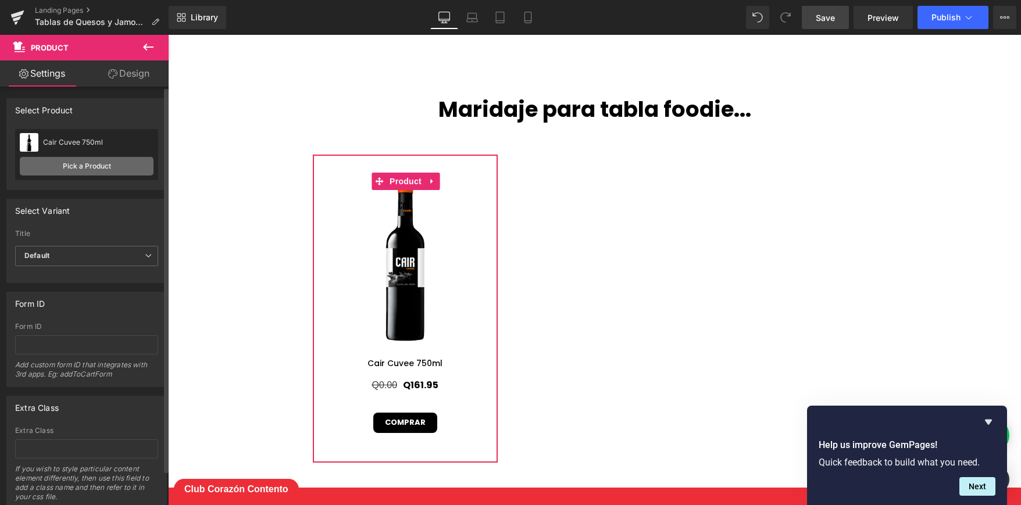
click at [85, 165] on link "Pick a Product" at bounding box center [87, 166] width 134 height 19
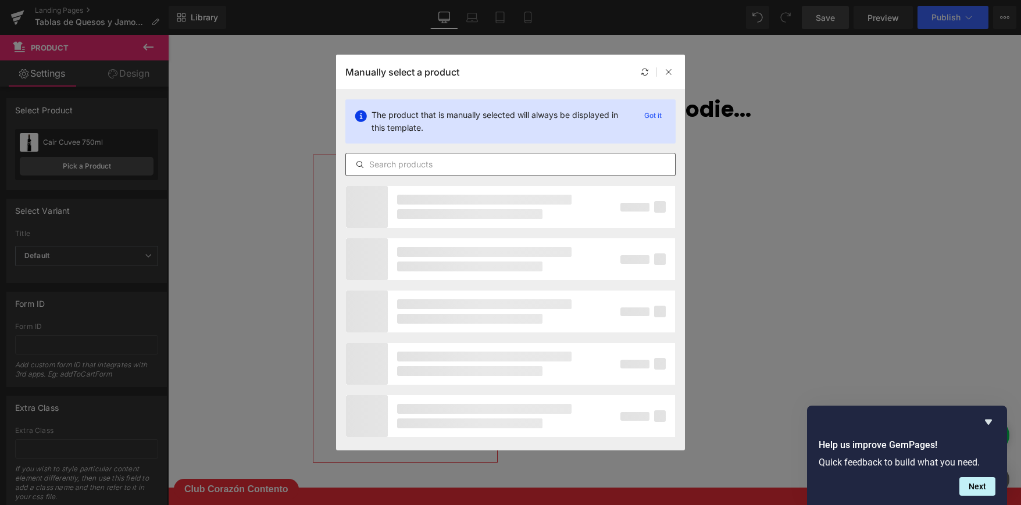
click at [464, 165] on input "text" at bounding box center [510, 165] width 329 height 14
paste input "0400028139"
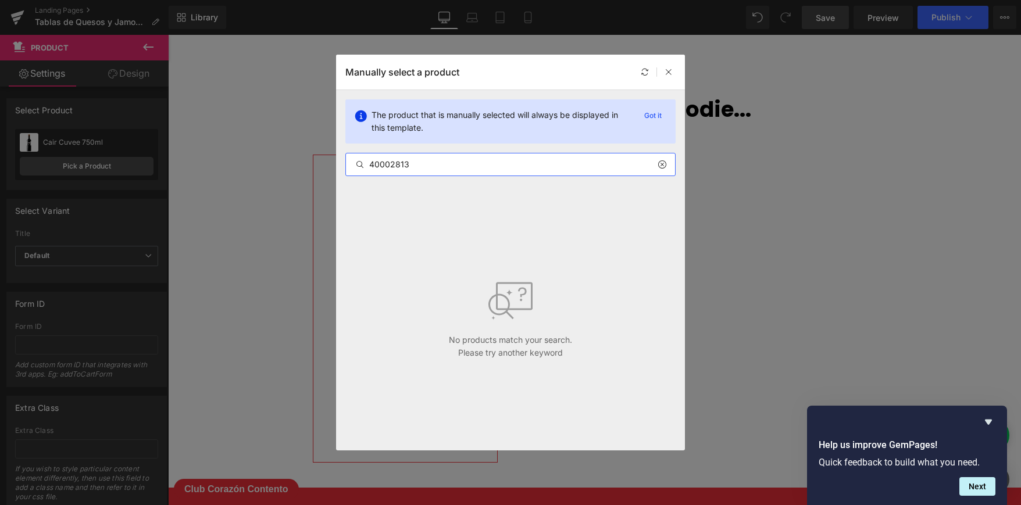
click at [491, 164] on input "40002813" at bounding box center [510, 165] width 329 height 14
paste input "Dehesa De Los Canónigos 15 Meses 750ml"
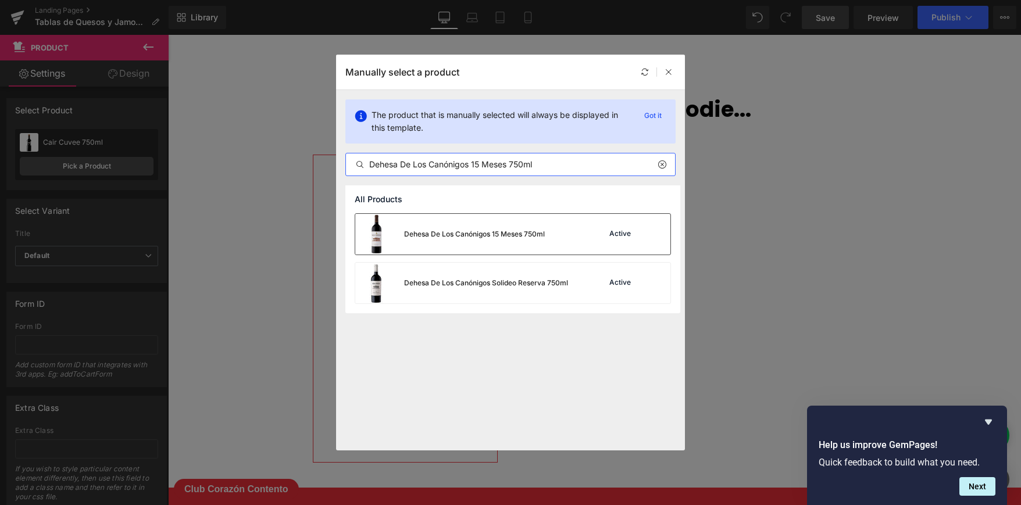
type input "Dehesa De Los Canónigos 15 Meses 750ml"
click at [572, 245] on div "Dehesa De Los Canónigos 15 Meses 750ml Active" at bounding box center [512, 234] width 315 height 41
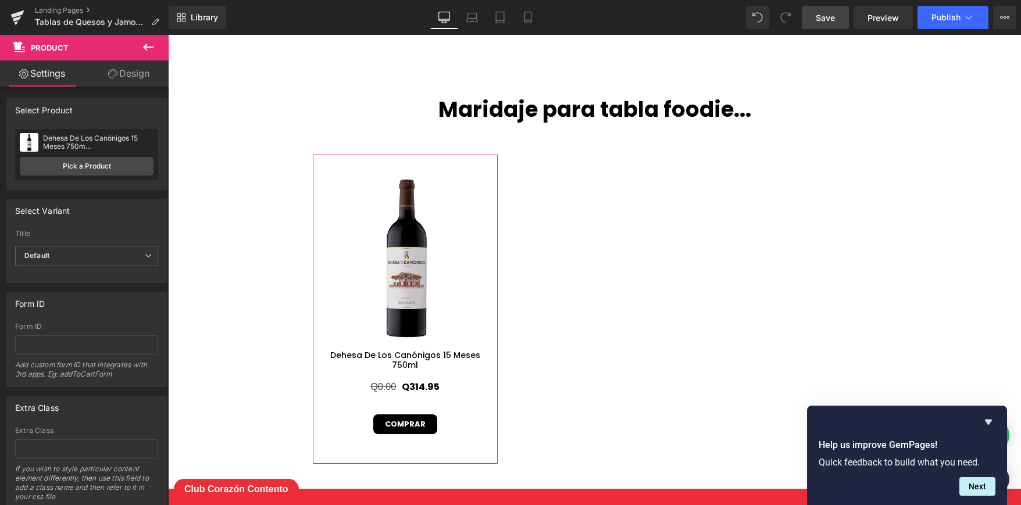
drag, startPoint x: 836, startPoint y: 23, endPoint x: 850, endPoint y: 23, distance: 14.0
click at [835, 23] on span "Save" at bounding box center [825, 18] width 19 height 12
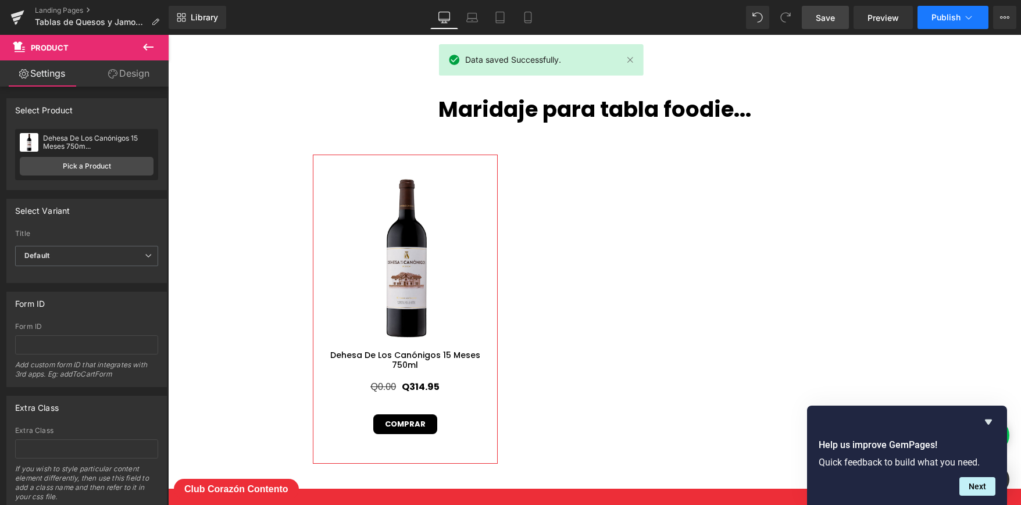
click at [961, 17] on button "Publish" at bounding box center [953, 17] width 71 height 23
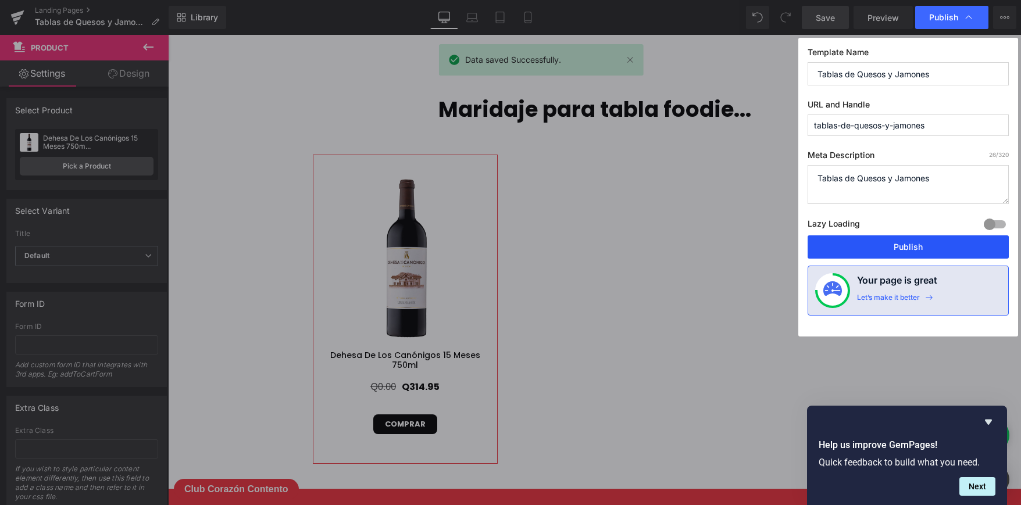
click at [879, 243] on button "Publish" at bounding box center [908, 247] width 201 height 23
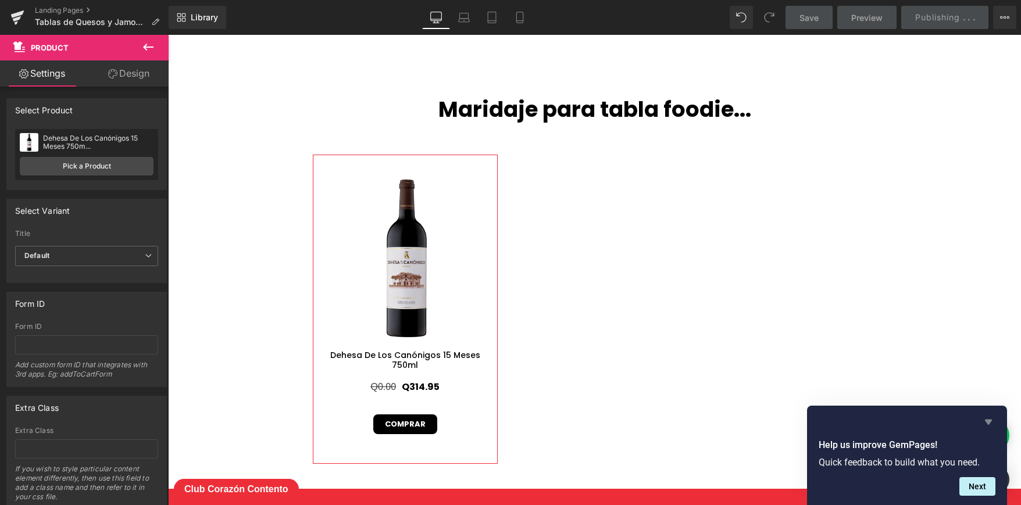
click at [990, 421] on icon "Hide survey" at bounding box center [988, 422] width 7 height 5
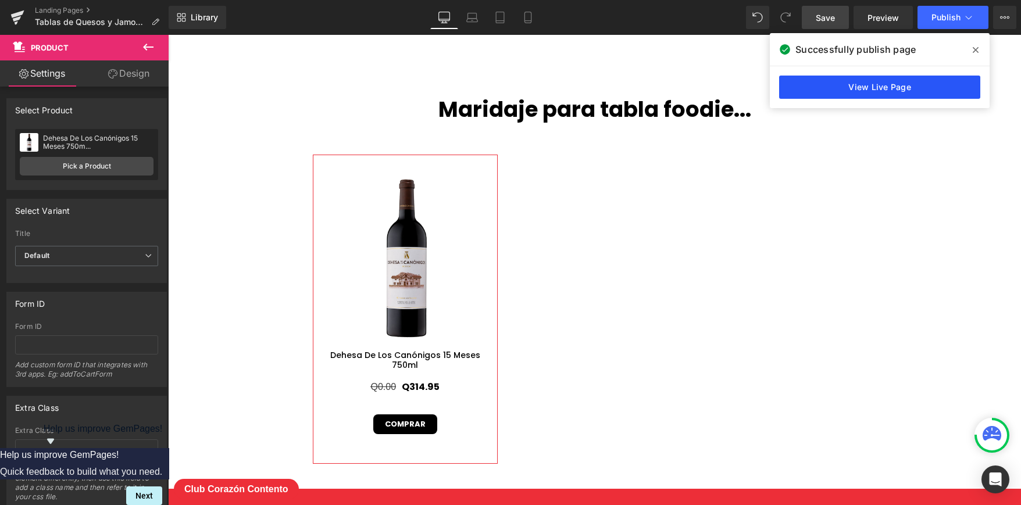
click at [849, 95] on link "View Live Page" at bounding box center [879, 87] width 201 height 23
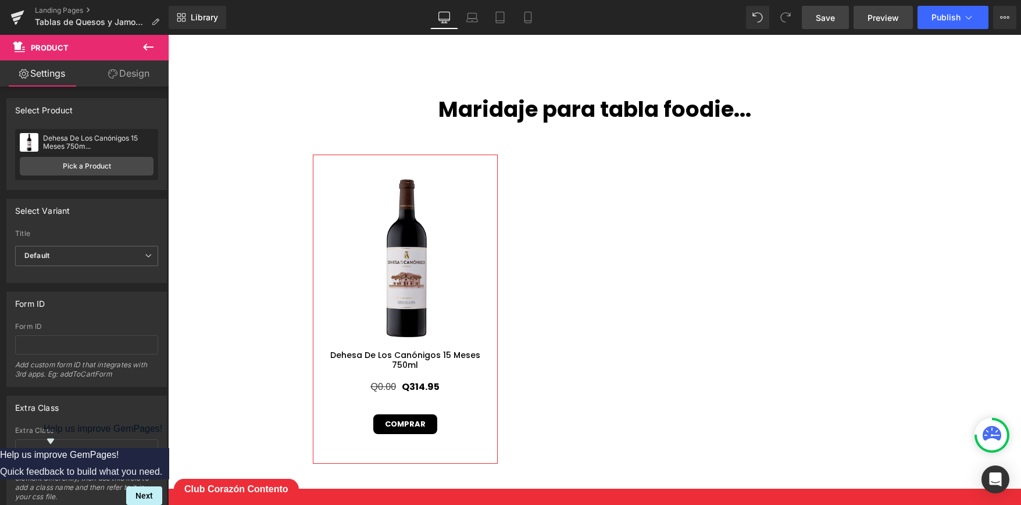
click at [897, 18] on span "Preview" at bounding box center [883, 18] width 31 height 12
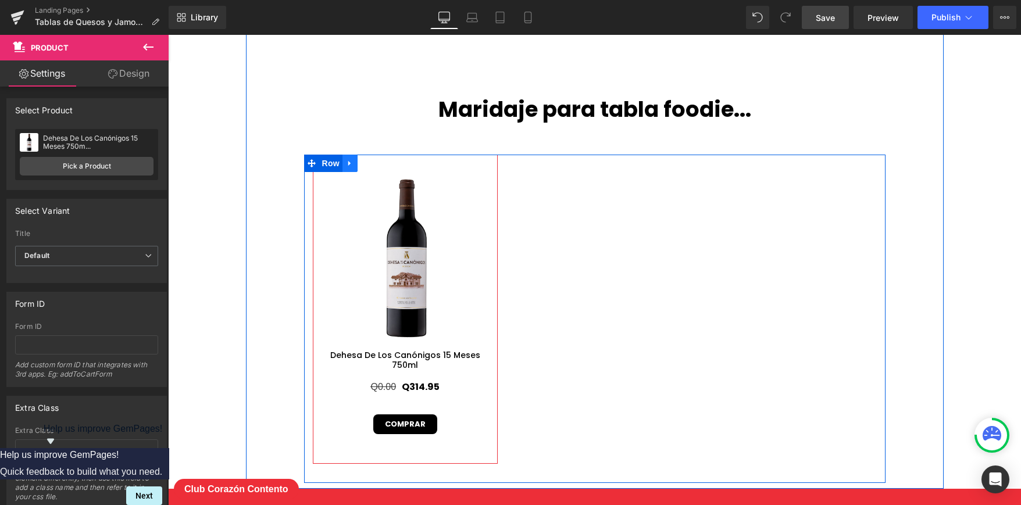
click at [350, 163] on icon at bounding box center [350, 163] width 8 height 9
click at [380, 161] on icon at bounding box center [380, 163] width 8 height 9
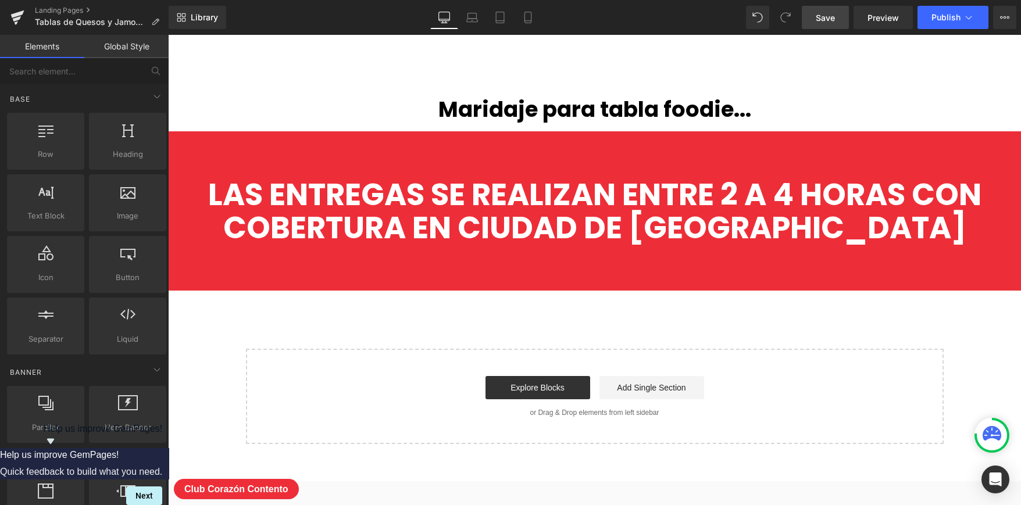
click at [808, 17] on link "Save" at bounding box center [825, 17] width 47 height 23
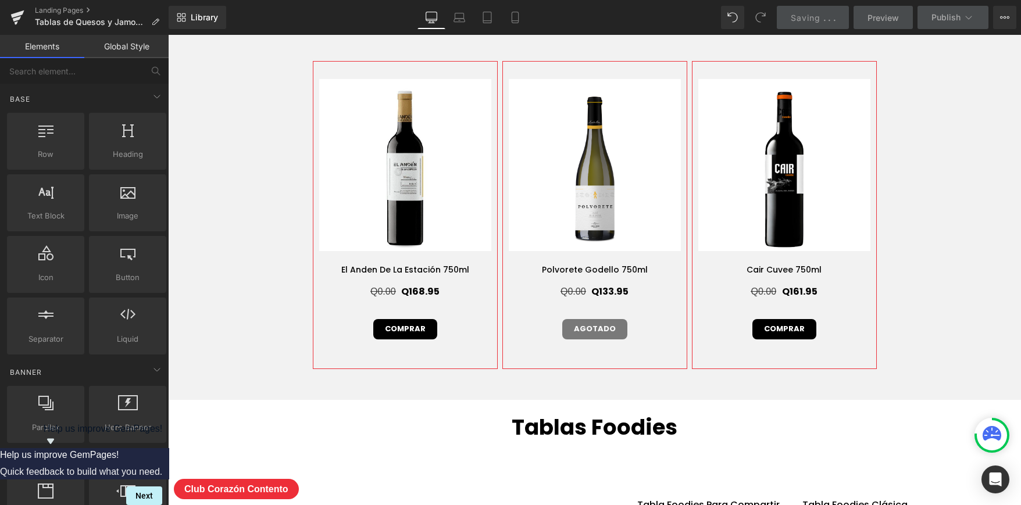
scroll to position [3656, 0]
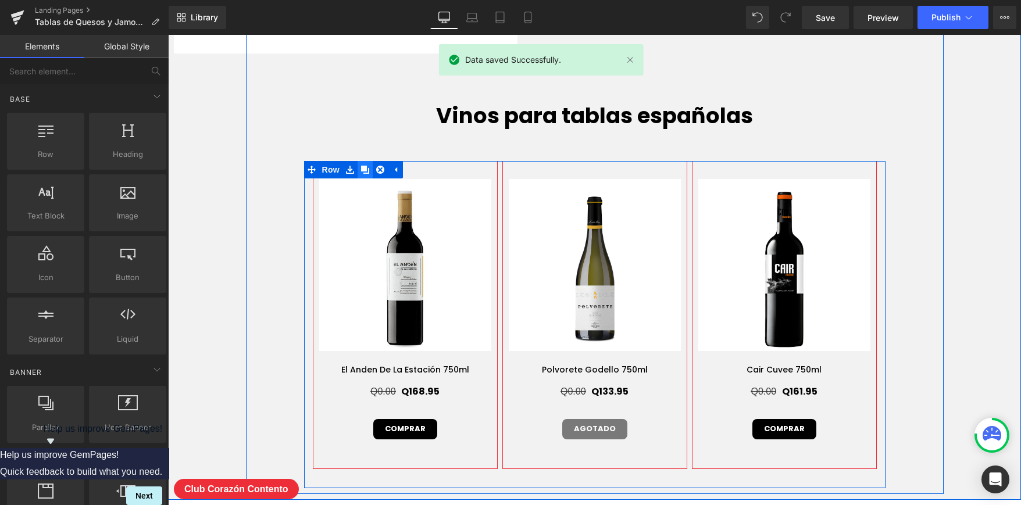
click at [364, 168] on icon at bounding box center [365, 170] width 8 height 8
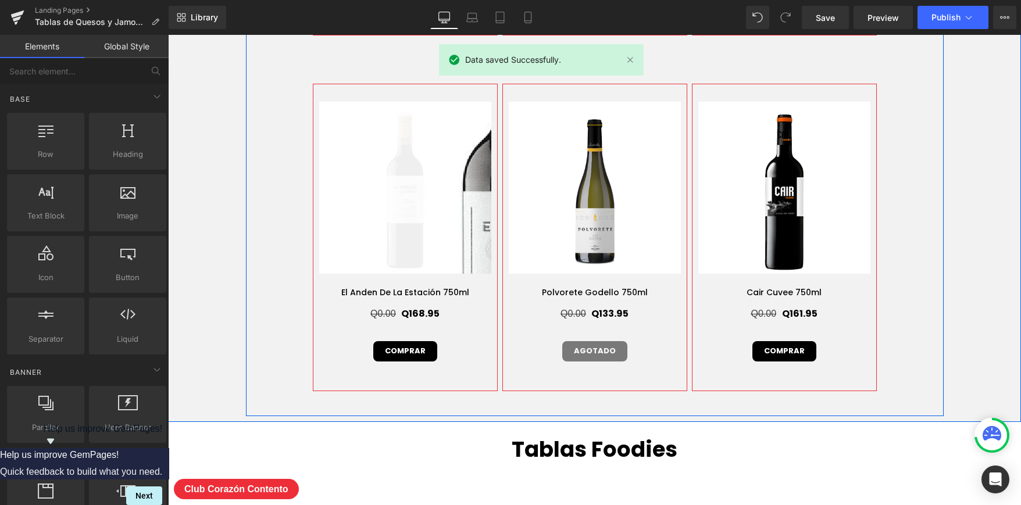
scroll to position [4094, 0]
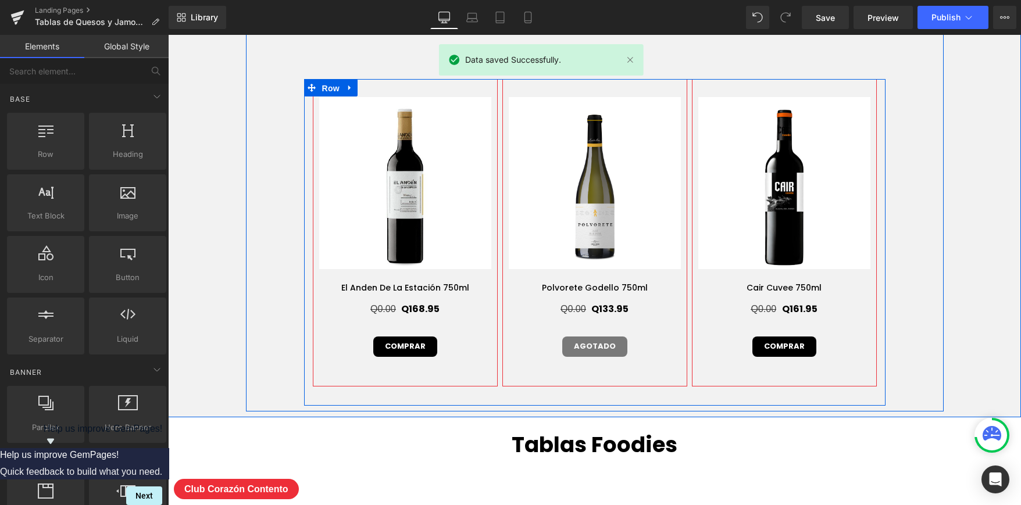
click at [338, 81] on span "Row" at bounding box center [330, 88] width 23 height 17
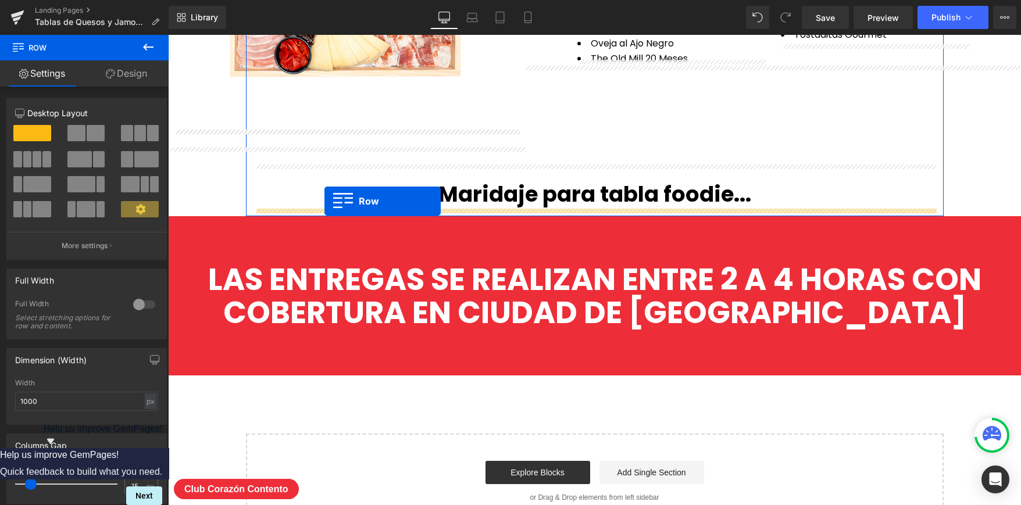
scroll to position [4533, 0]
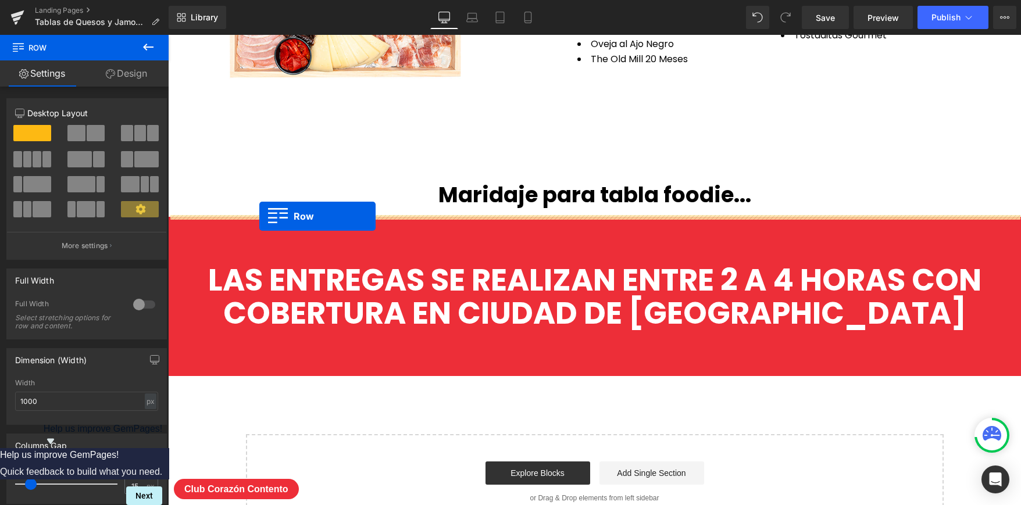
drag, startPoint x: 312, startPoint y: 87, endPoint x: 259, endPoint y: 216, distance: 140.1
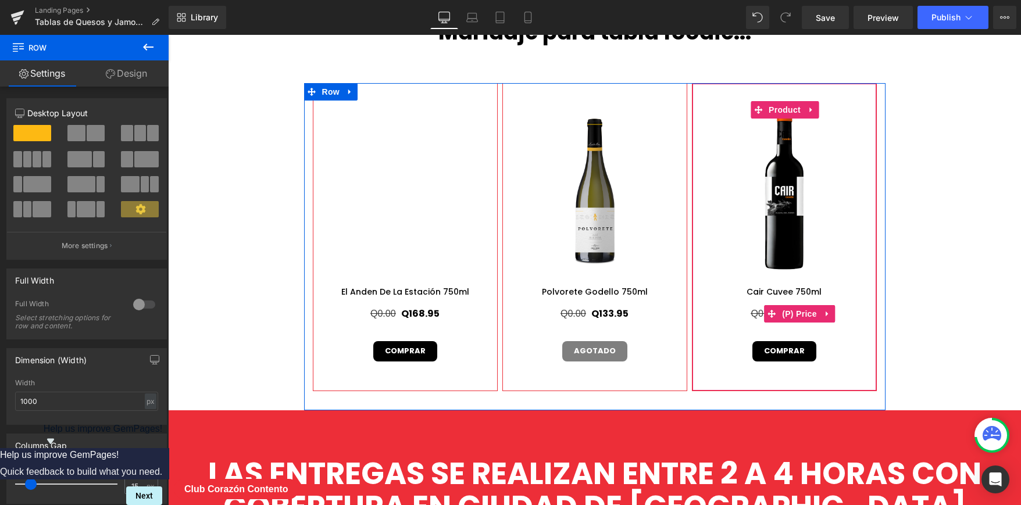
scroll to position [4605, 0]
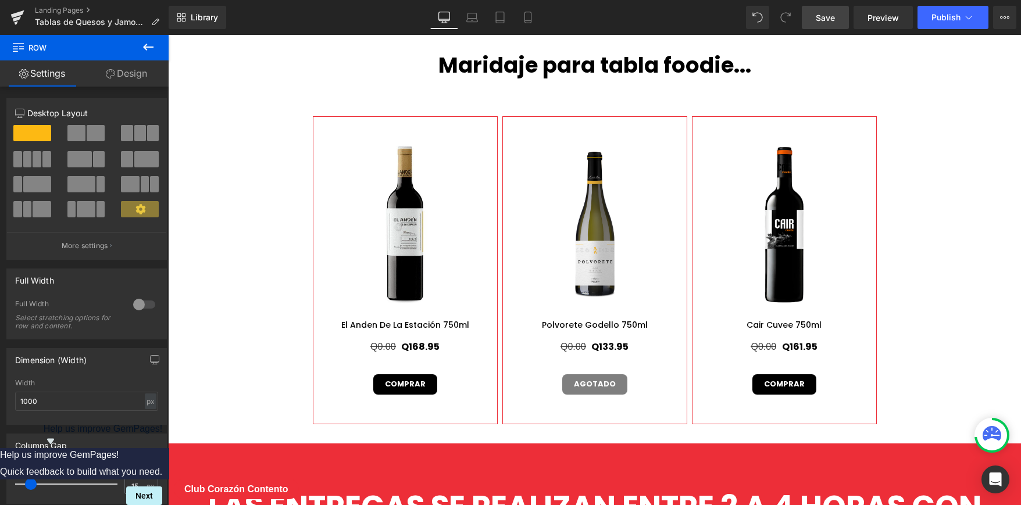
click at [810, 21] on link "Save" at bounding box center [825, 17] width 47 height 23
click at [954, 19] on span "Publish" at bounding box center [946, 17] width 29 height 9
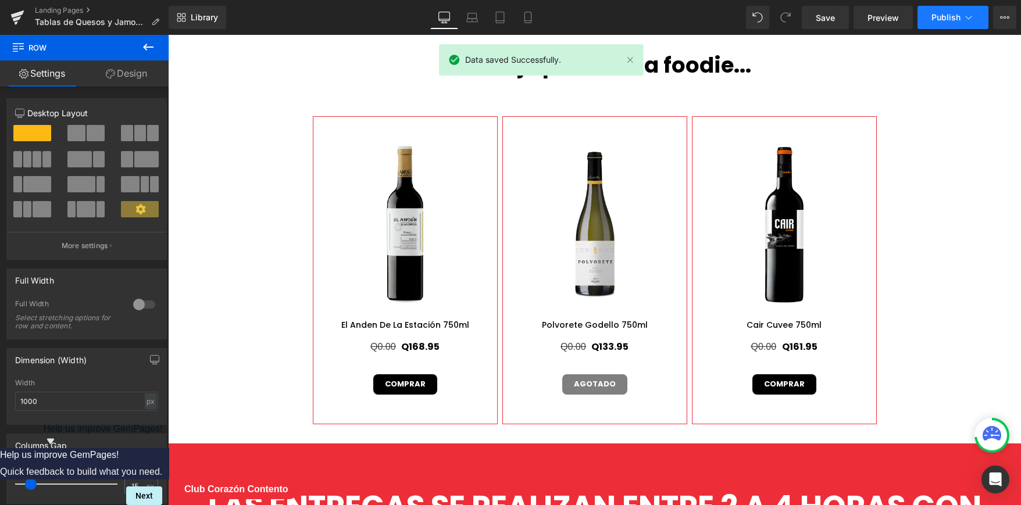
click at [954, 19] on span "Publish" at bounding box center [946, 17] width 29 height 9
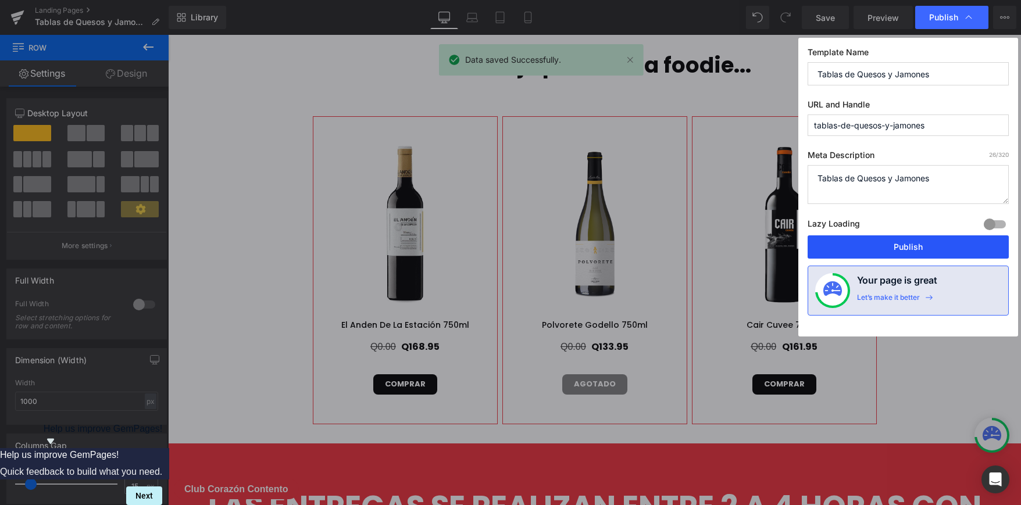
click at [871, 241] on button "Publish" at bounding box center [908, 247] width 201 height 23
